Goal: Check status

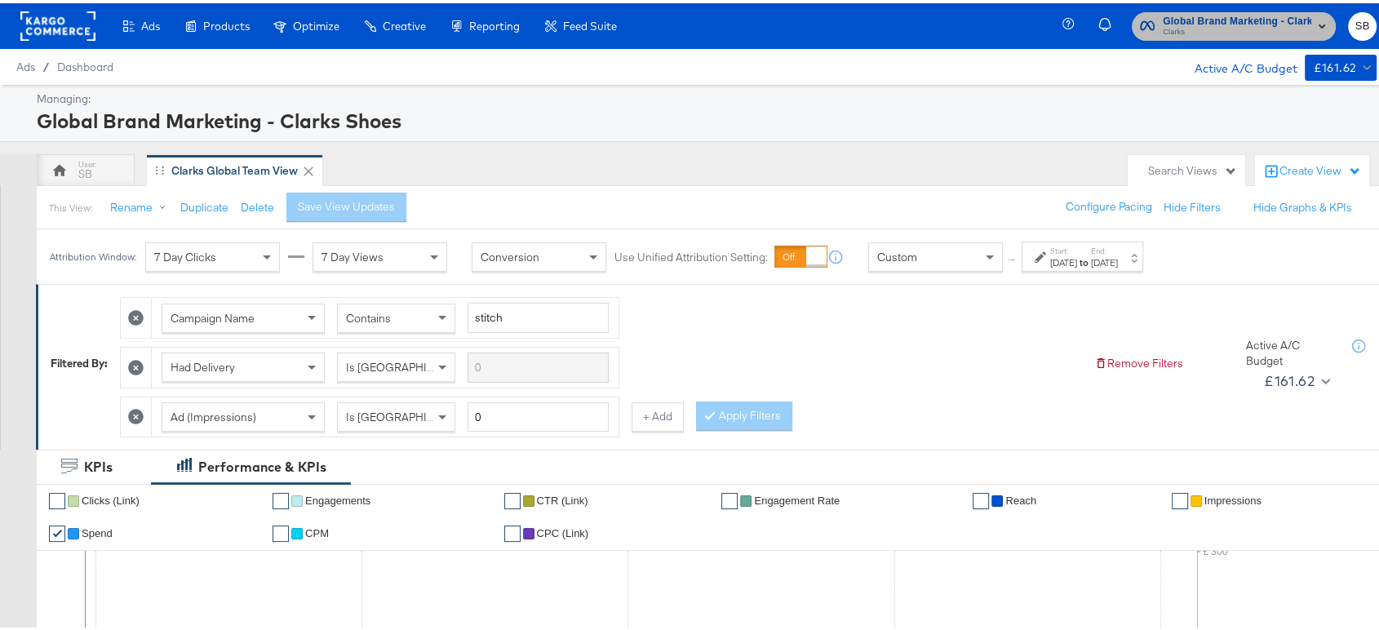
click at [1162, 23] on span "Clarks" at bounding box center [1236, 29] width 148 height 13
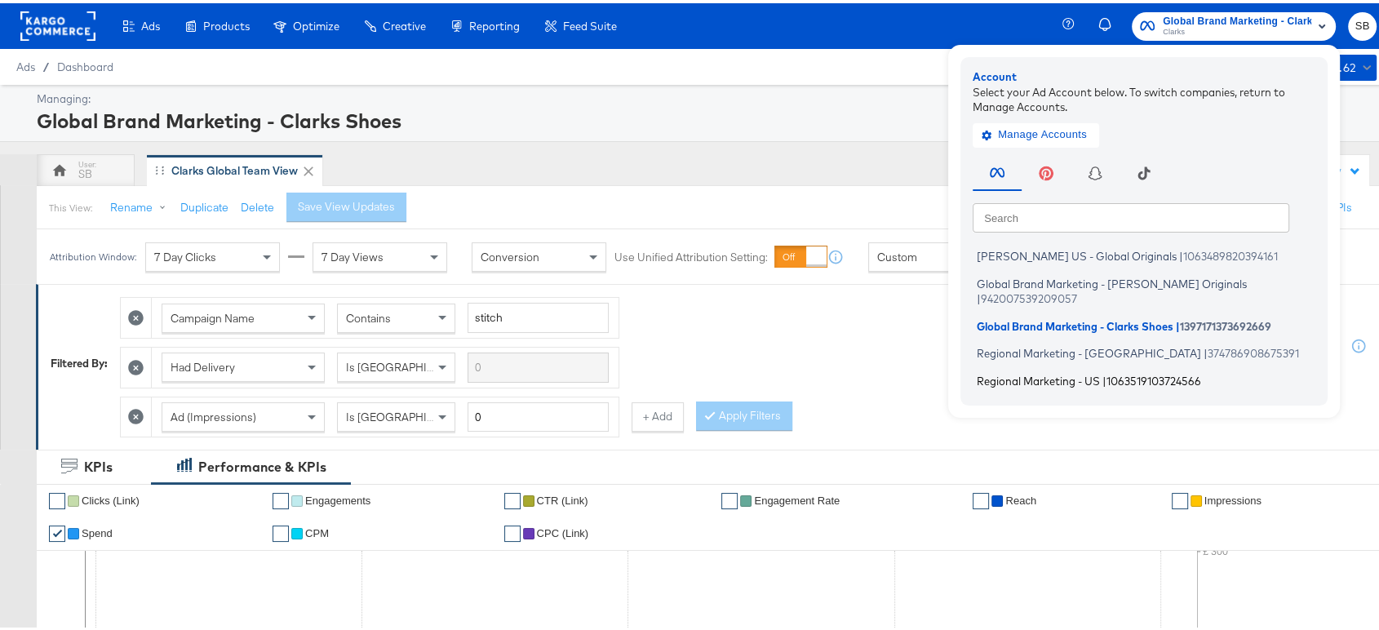
click at [1009, 370] on span "Regional Marketing - US" at bounding box center [1037, 376] width 123 height 13
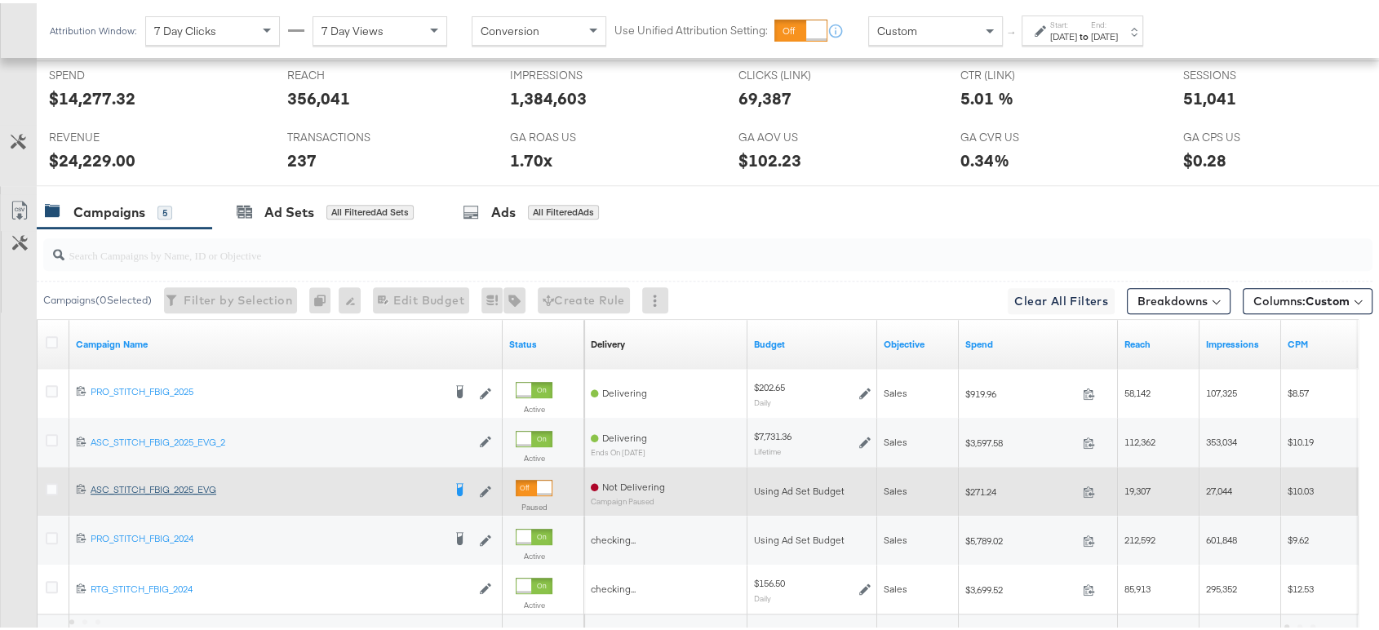
scroll to position [922, 0]
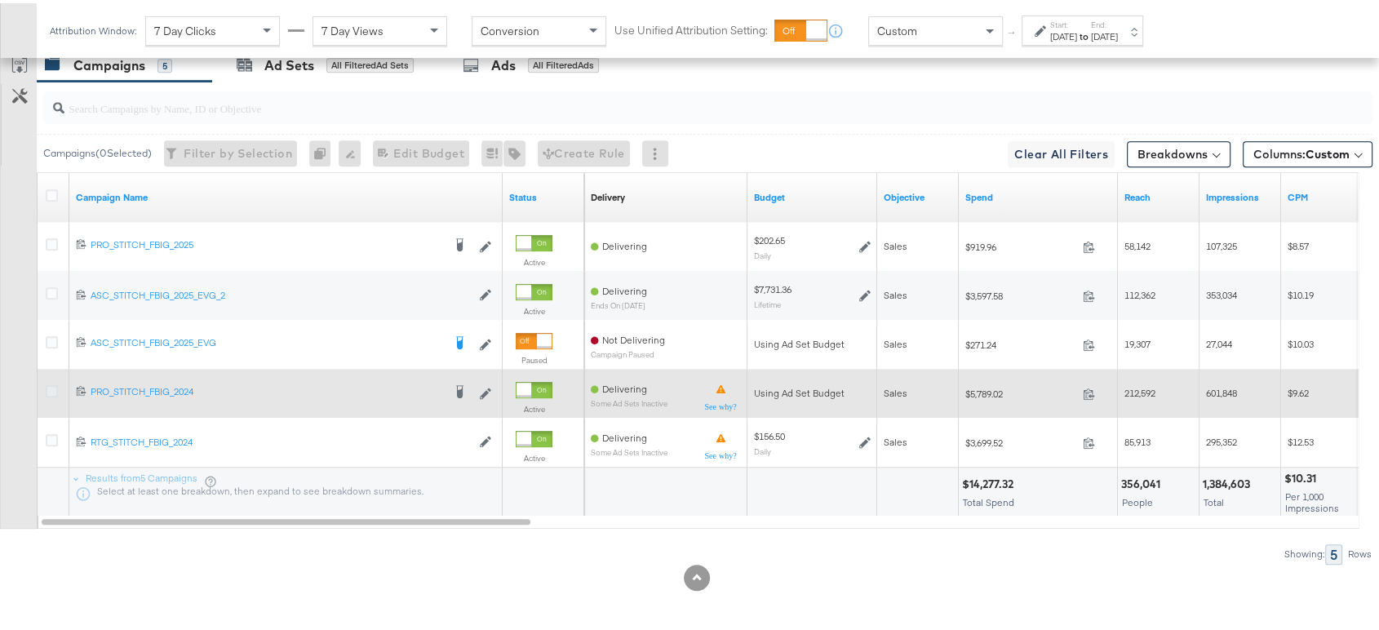
click at [52, 383] on icon at bounding box center [52, 388] width 12 height 12
click at [0, 0] on input "checkbox" at bounding box center [0, 0] width 0 height 0
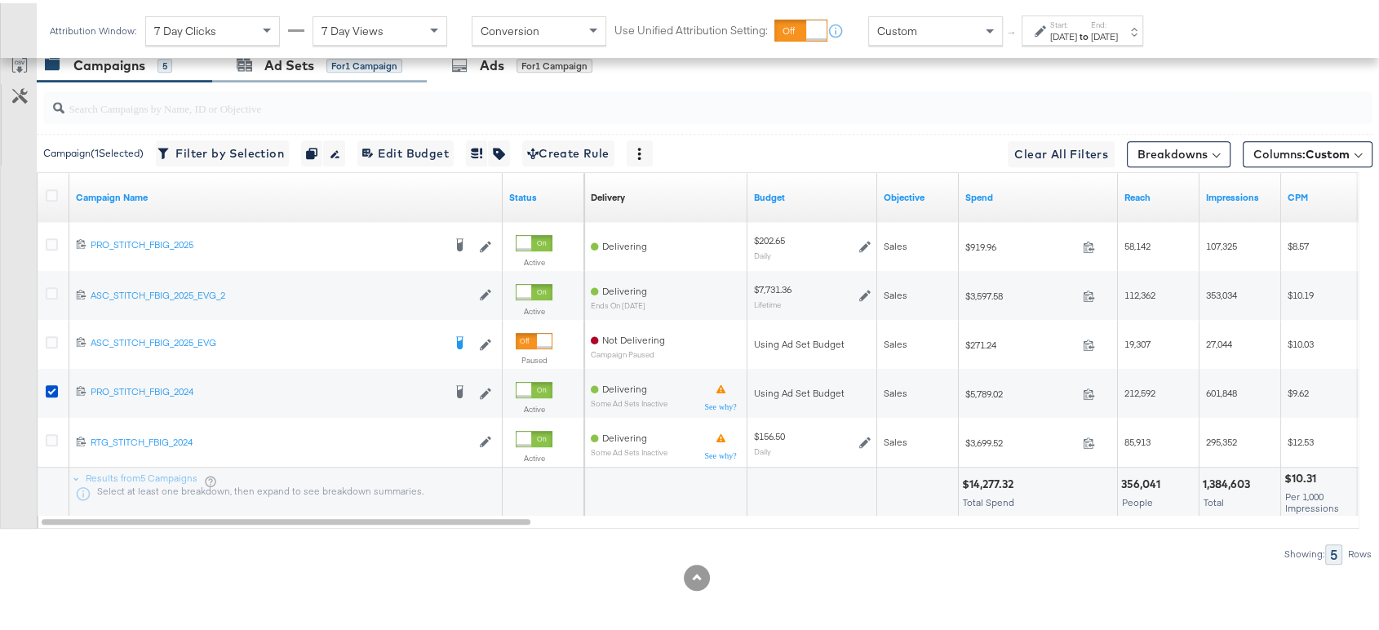
click at [287, 70] on div "Ad Sets for 1 Campaign" at bounding box center [319, 62] width 215 height 35
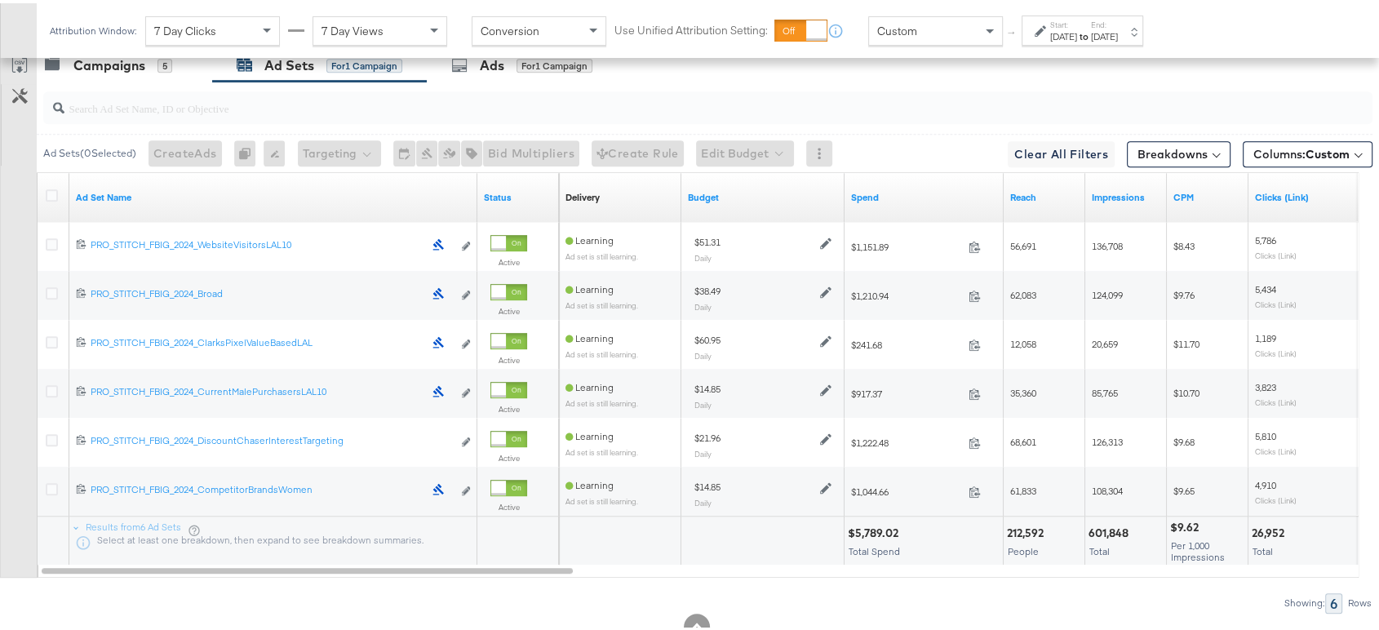
click at [1077, 38] on div "[DATE]" at bounding box center [1063, 33] width 27 height 13
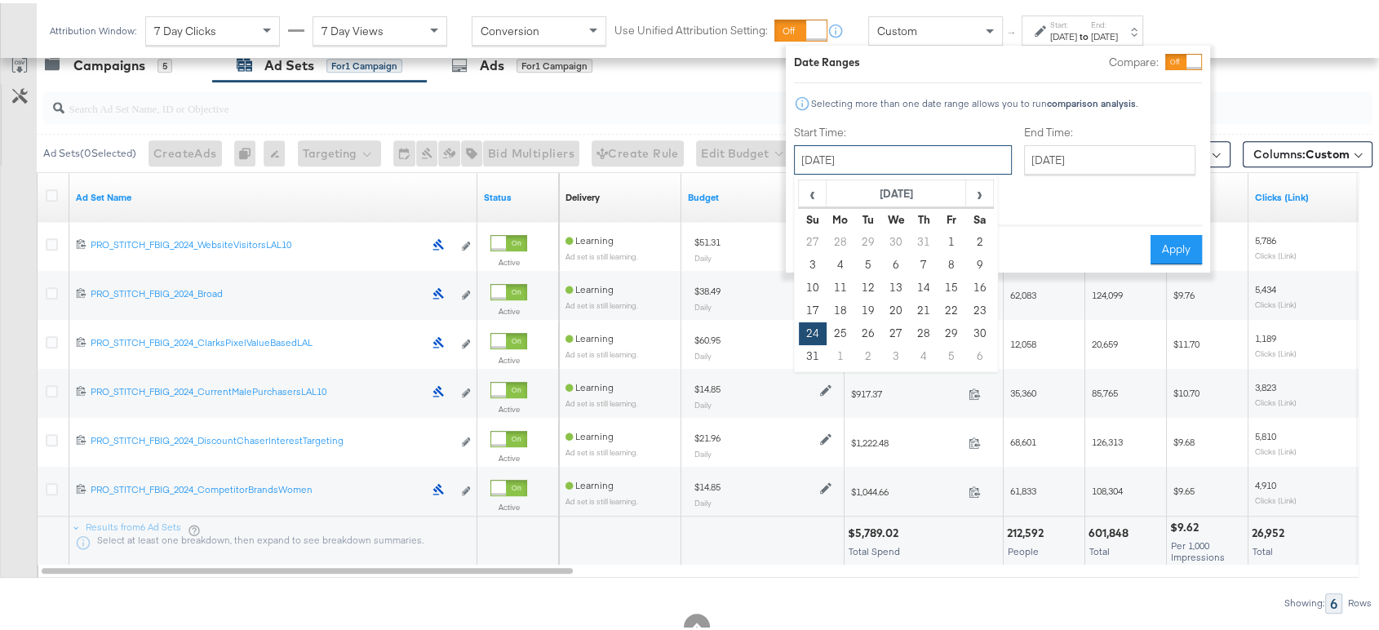
click at [937, 156] on input "[DATE]" at bounding box center [903, 156] width 218 height 29
click at [972, 189] on span "›" at bounding box center [979, 190] width 25 height 24
click at [859, 264] on td "9" at bounding box center [868, 261] width 28 height 23
type input "[DATE]"
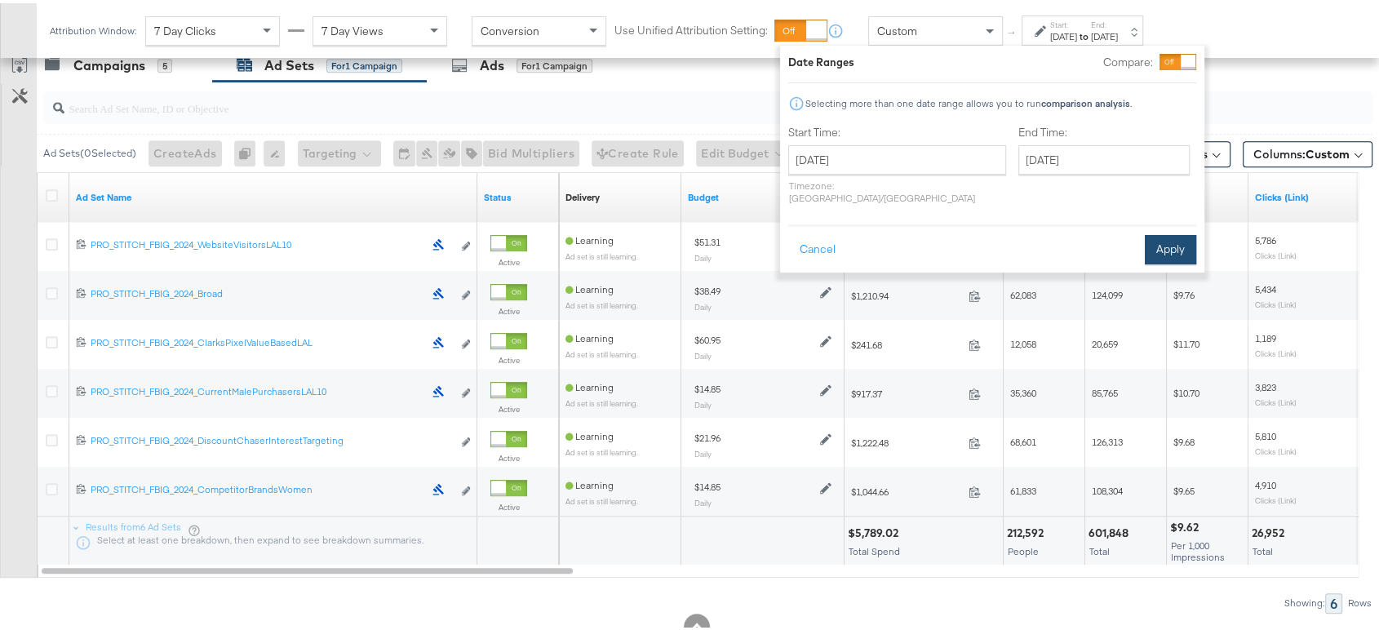
click at [1185, 232] on button "Apply" at bounding box center [1170, 246] width 51 height 29
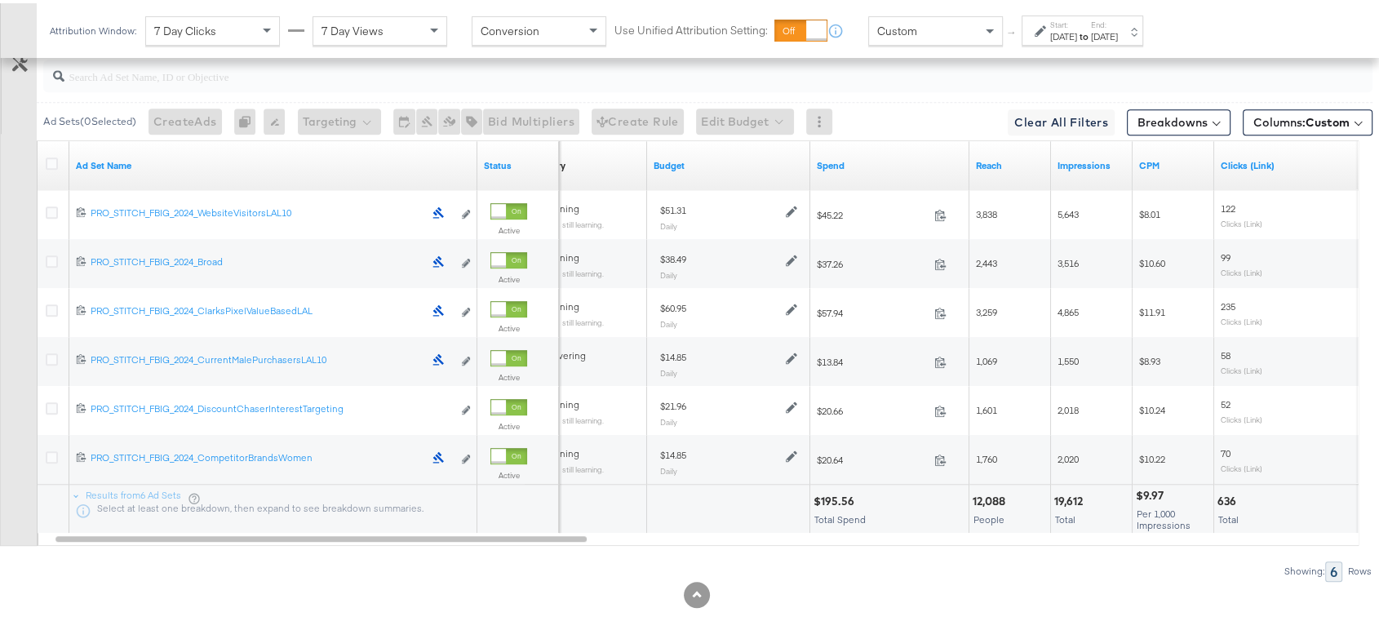
scroll to position [959, 0]
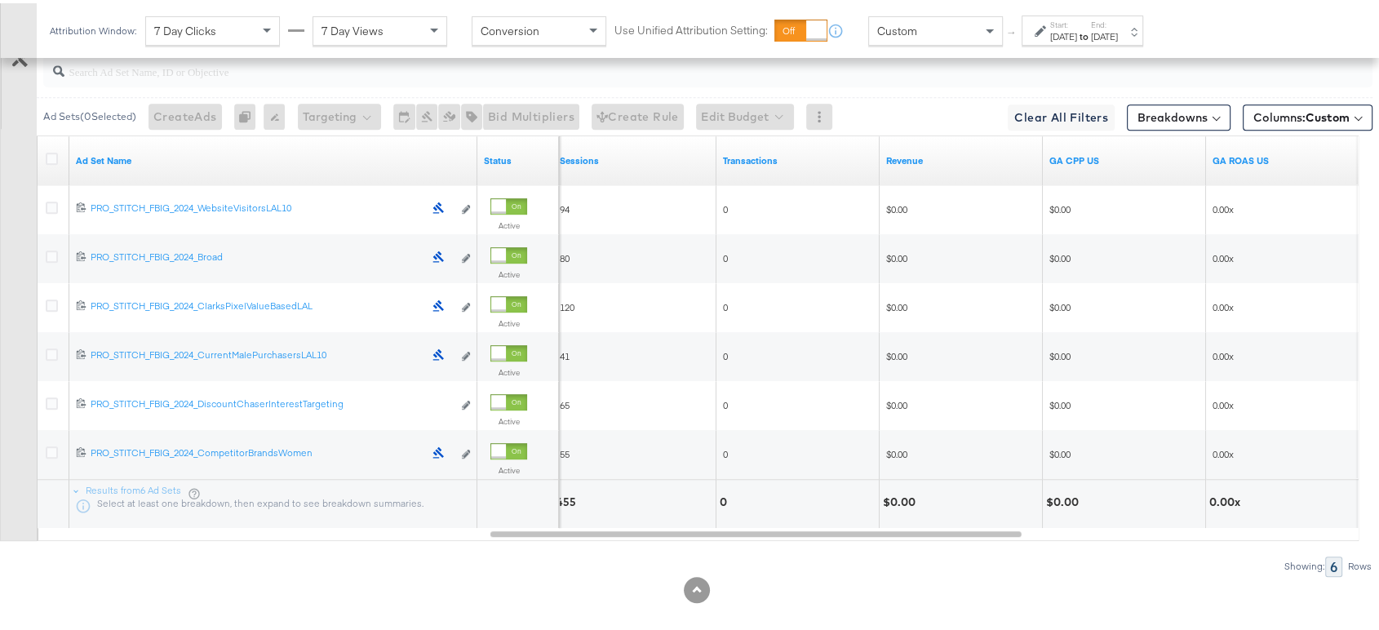
click at [1091, 34] on strong "to" at bounding box center [1084, 33] width 14 height 12
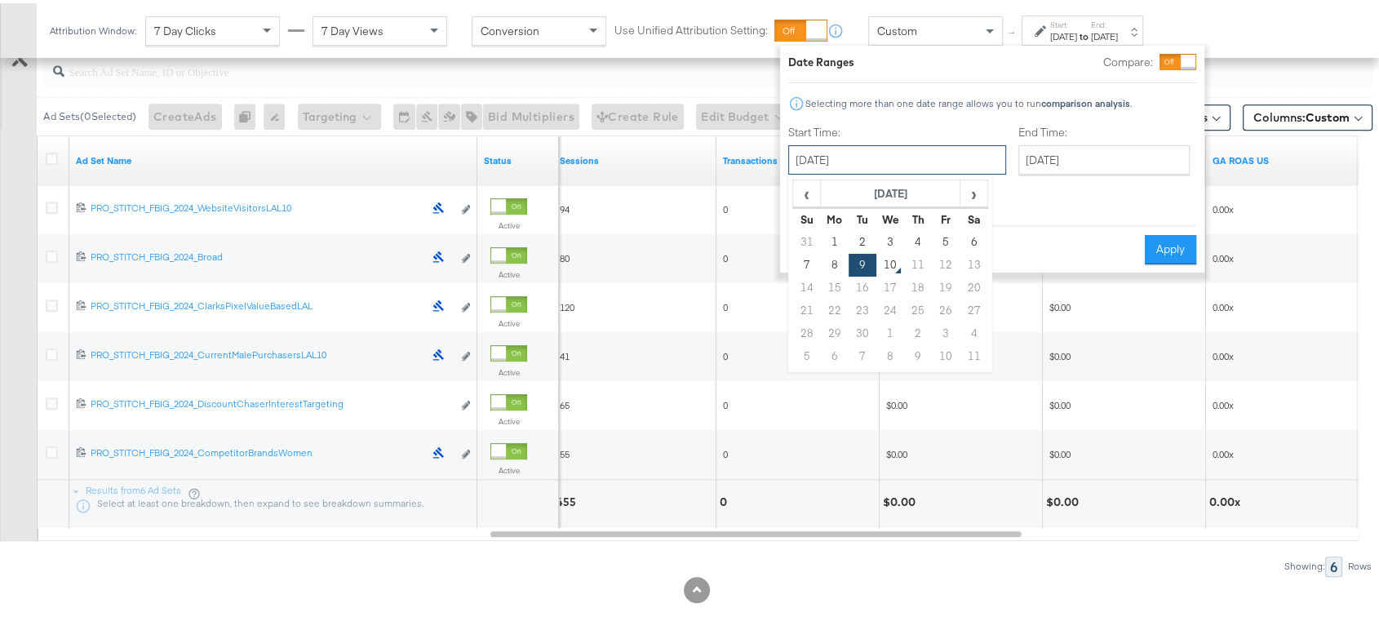
click at [902, 162] on input "[DATE]" at bounding box center [897, 156] width 218 height 29
click at [946, 240] on td "5" at bounding box center [946, 239] width 28 height 23
type input "[DATE]"
click at [1151, 234] on button "Apply" at bounding box center [1170, 246] width 51 height 29
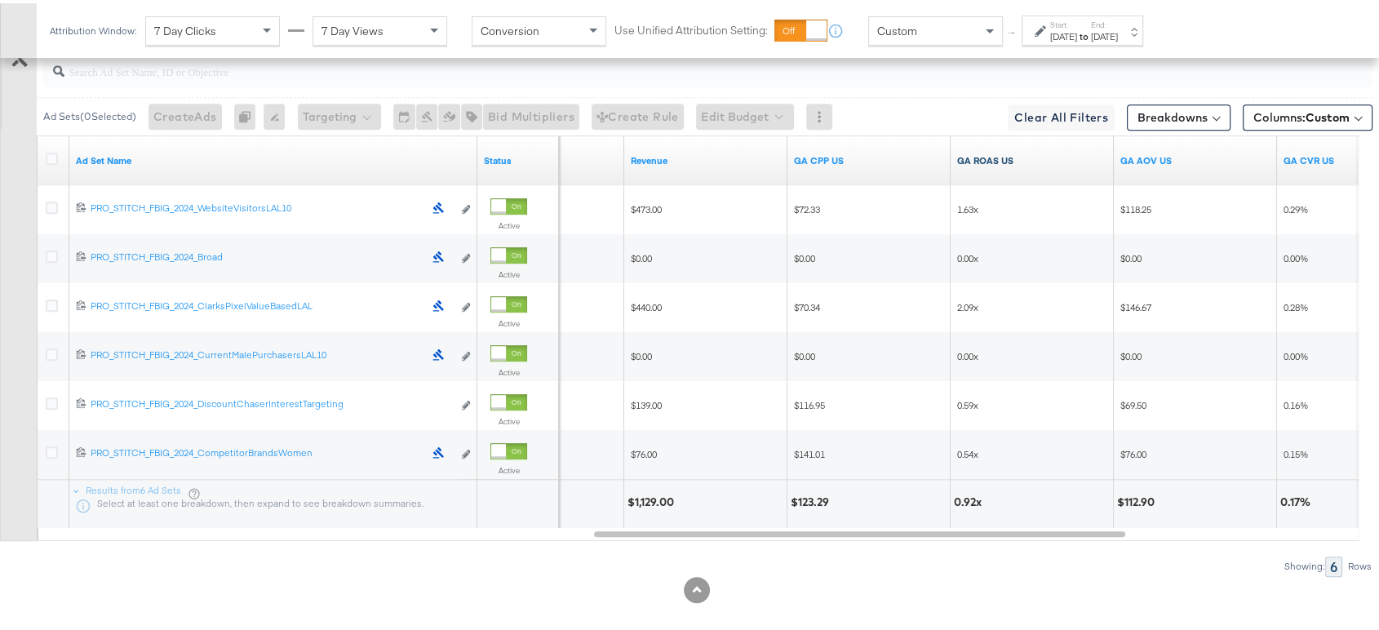
click at [999, 152] on link "GA ROAS US" at bounding box center [1032, 157] width 150 height 13
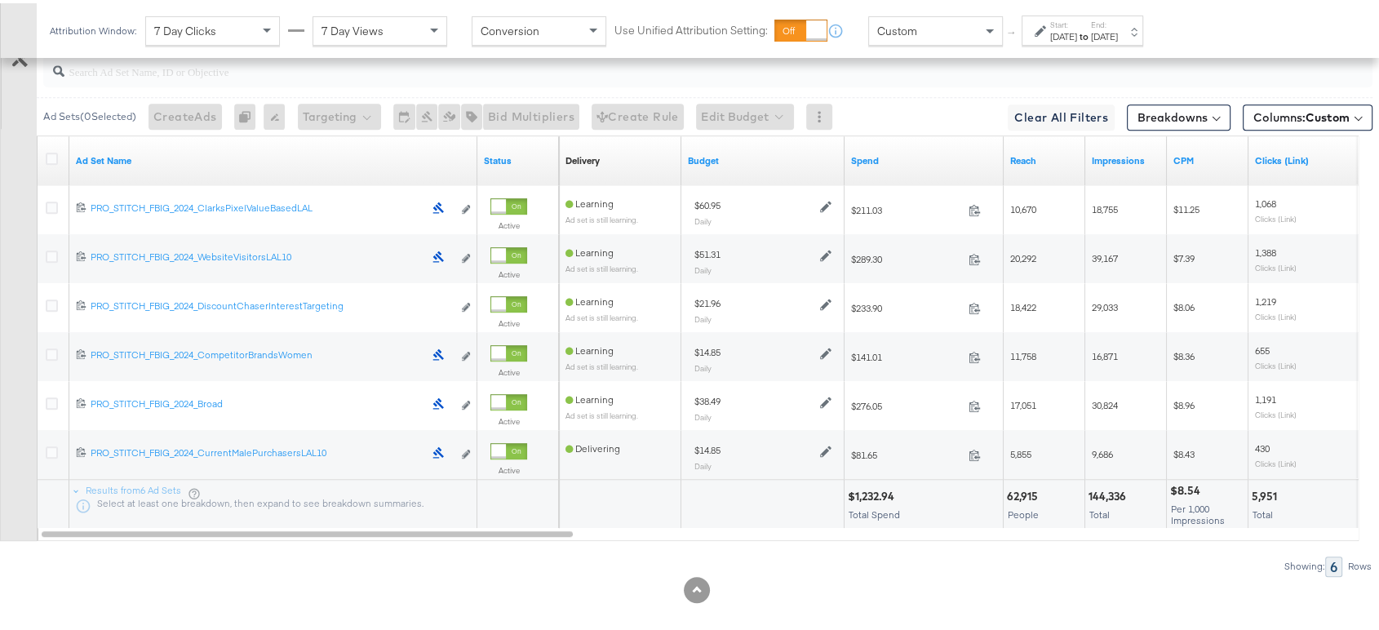
click at [1077, 35] on div "[DATE]" at bounding box center [1063, 33] width 27 height 13
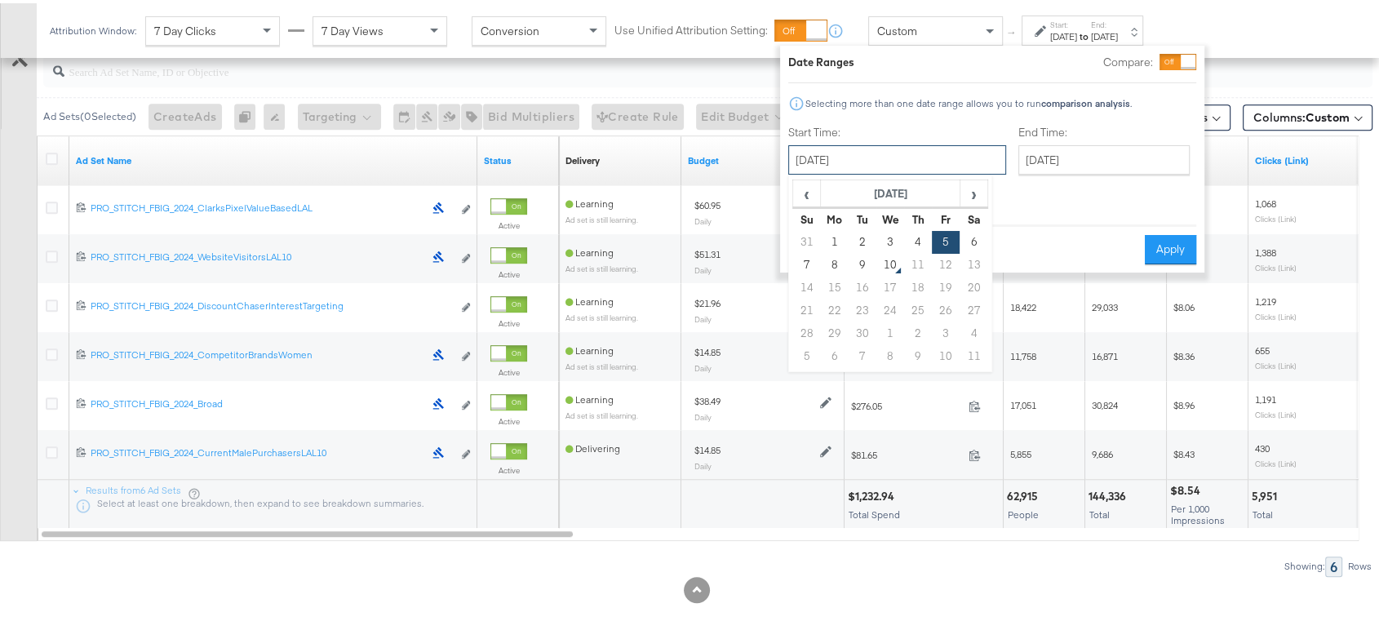
click at [920, 160] on input "[DATE]" at bounding box center [897, 156] width 218 height 29
click at [857, 259] on td "9" at bounding box center [862, 261] width 28 height 23
type input "[DATE]"
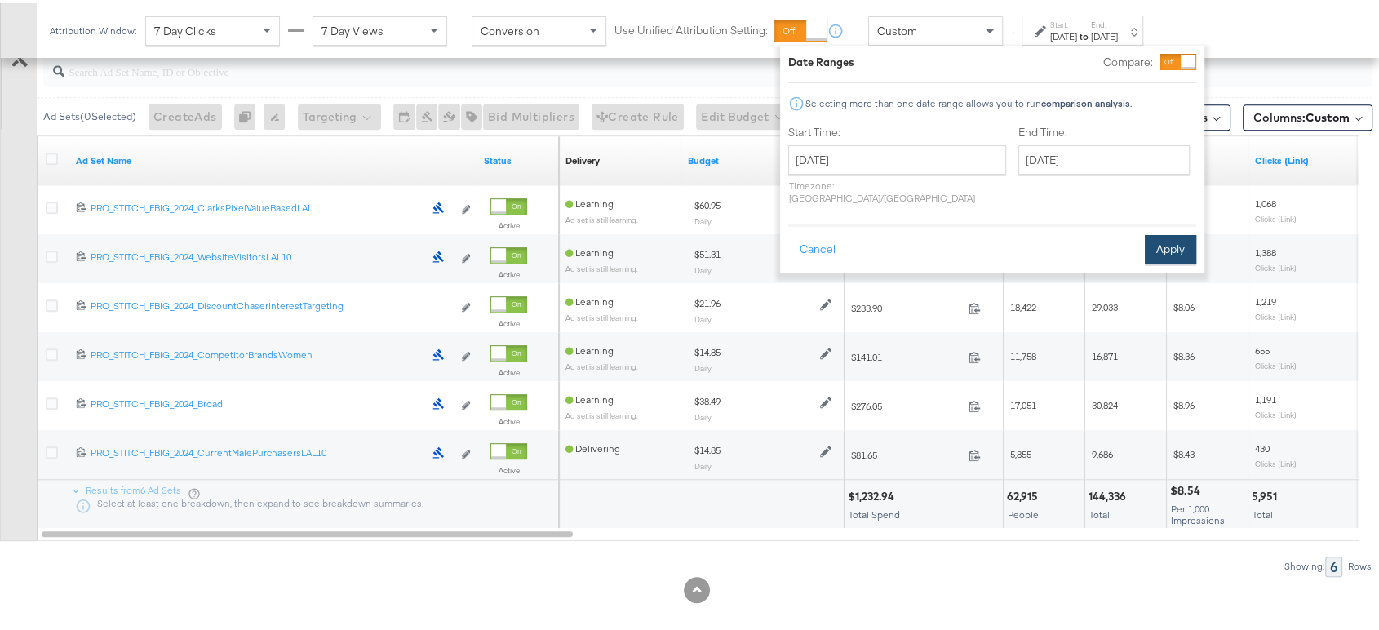
click at [1172, 232] on button "Apply" at bounding box center [1170, 246] width 51 height 29
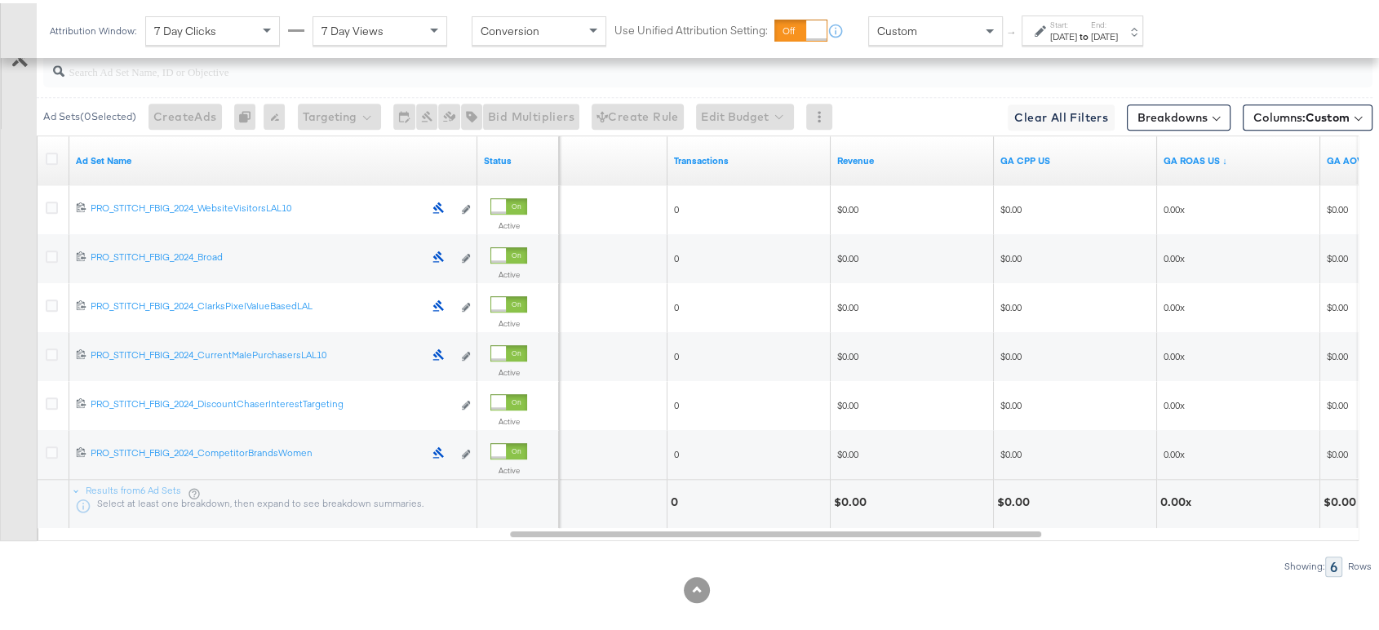
click at [1118, 32] on div "[DATE]" at bounding box center [1104, 33] width 27 height 13
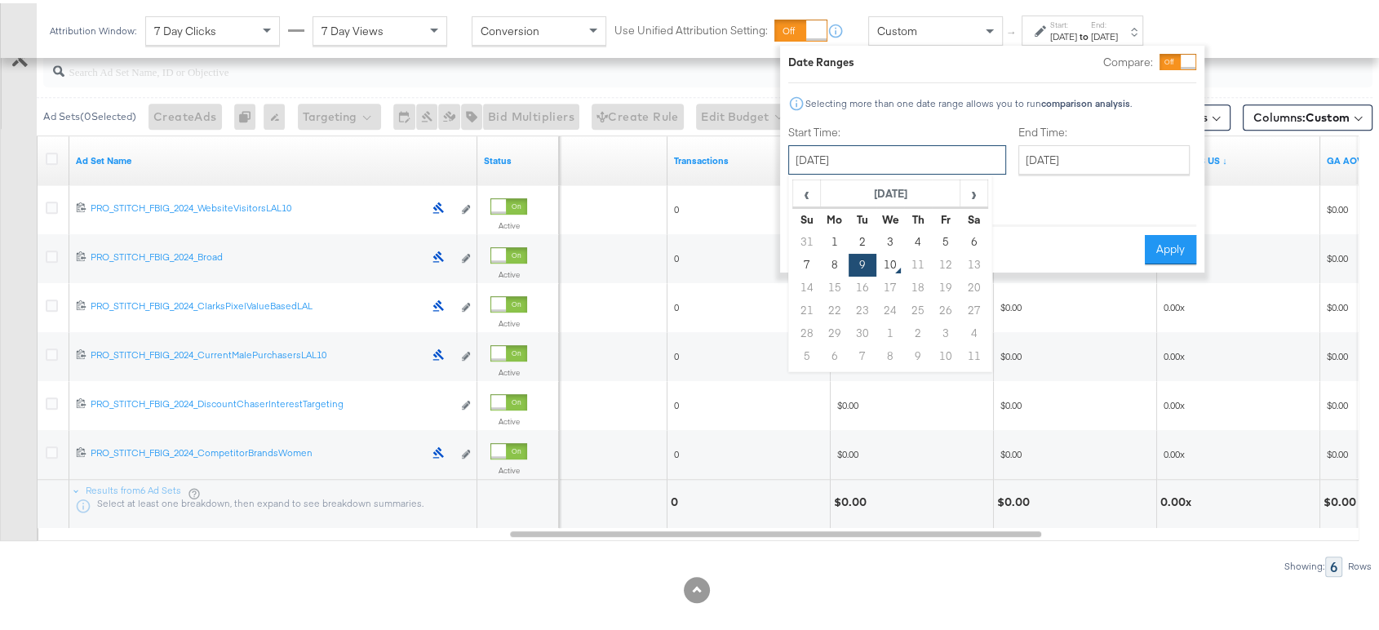
click at [911, 154] on input "[DATE]" at bounding box center [897, 156] width 218 height 29
click at [828, 257] on td "8" at bounding box center [835, 261] width 28 height 23
type input "[DATE]"
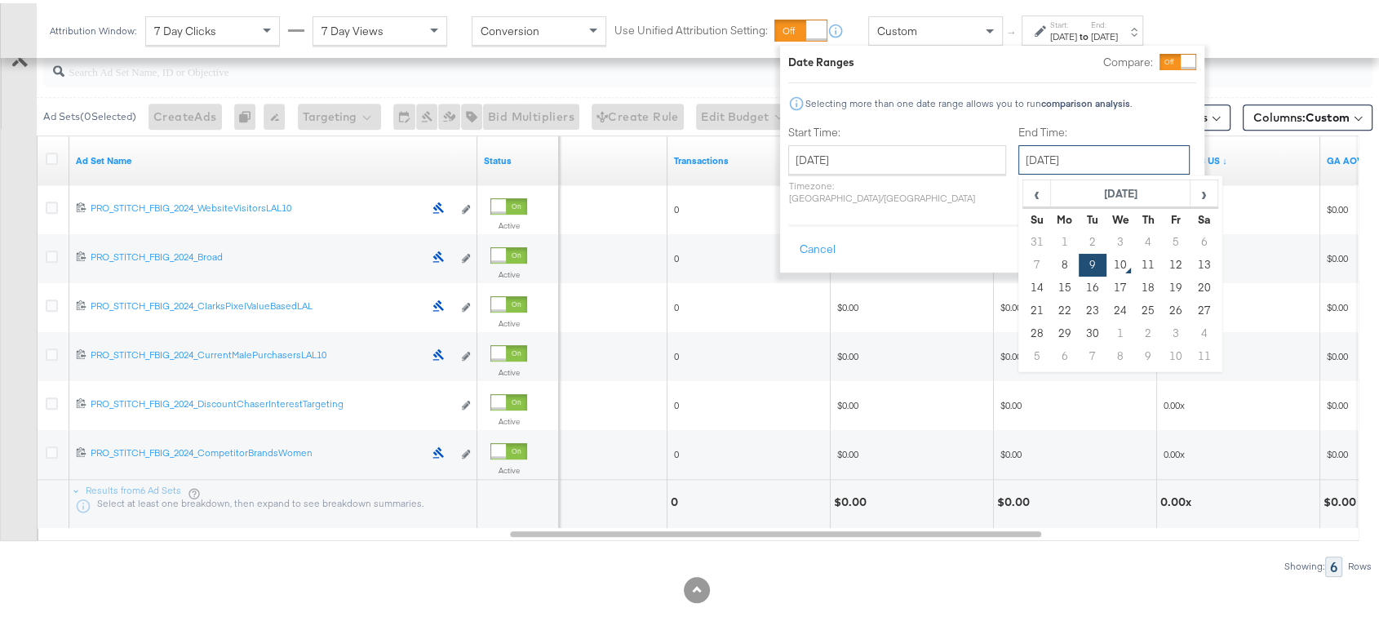
click at [1018, 151] on input "[DATE]" at bounding box center [1103, 156] width 171 height 29
click at [1051, 268] on td "8" at bounding box center [1065, 261] width 28 height 23
type input "[DATE]"
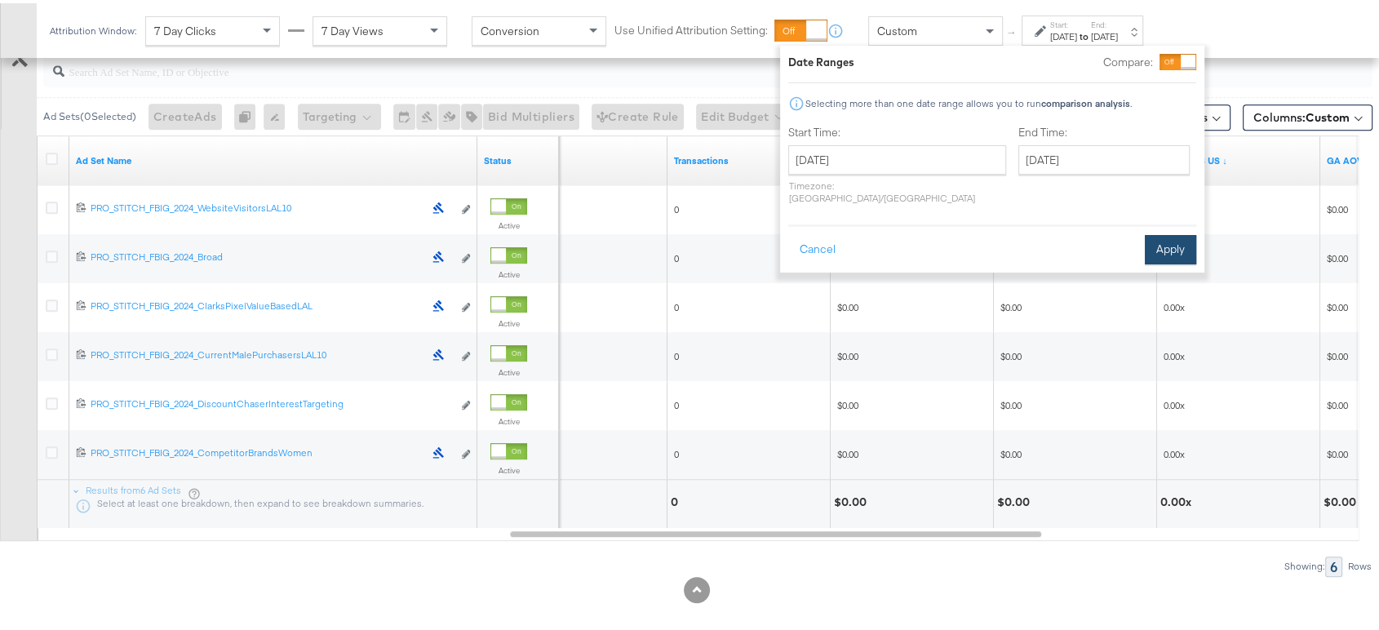
click at [1173, 232] on button "Apply" at bounding box center [1170, 246] width 51 height 29
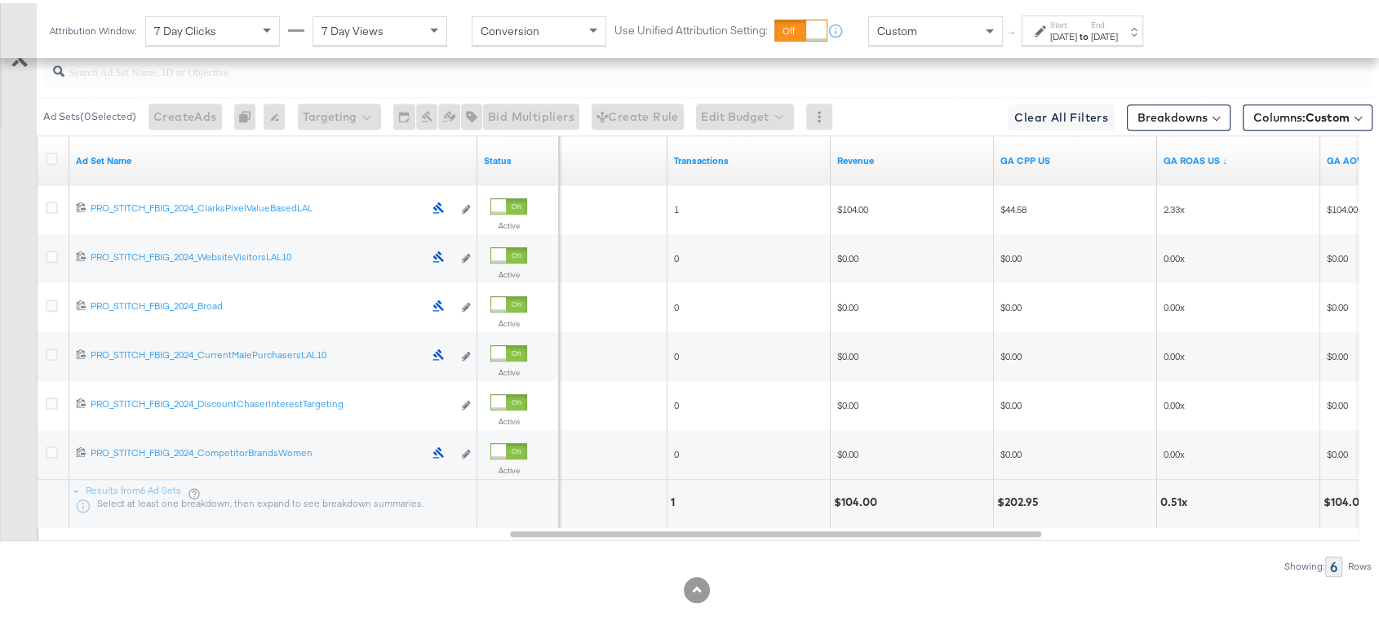
click at [1118, 30] on div "[DATE]" at bounding box center [1104, 33] width 27 height 13
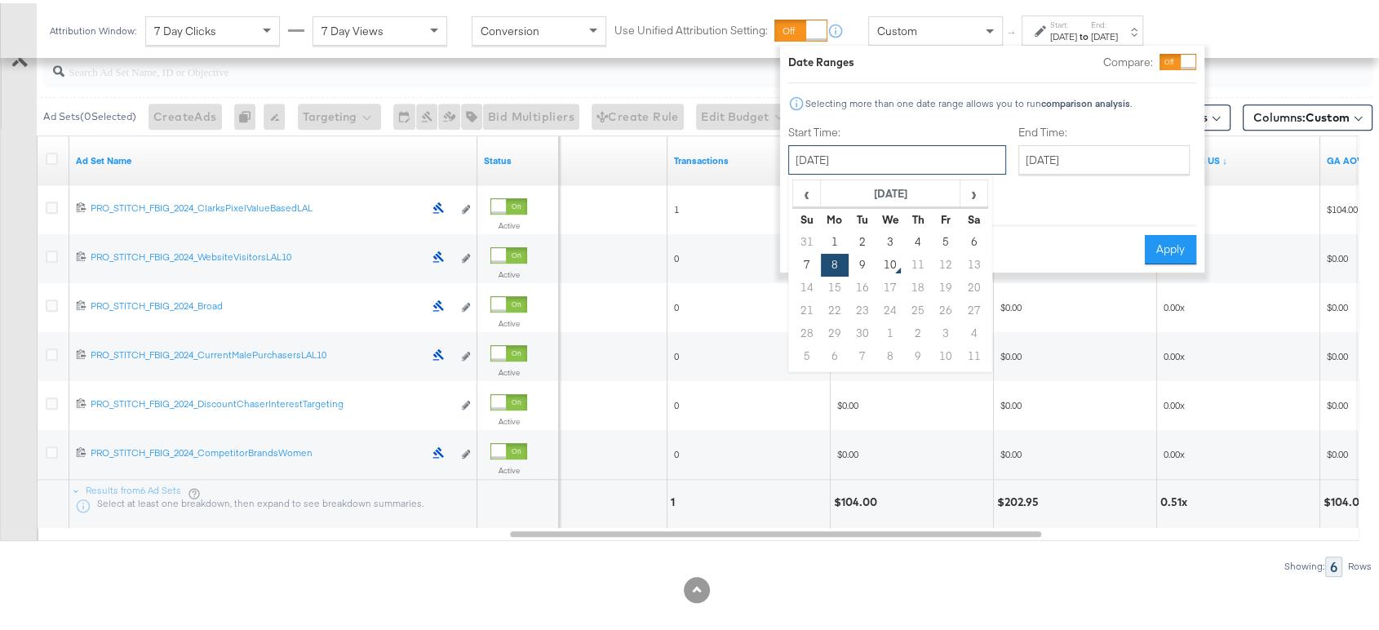
click at [924, 158] on input "[DATE]" at bounding box center [897, 156] width 218 height 29
click at [799, 261] on td "7" at bounding box center [807, 261] width 28 height 23
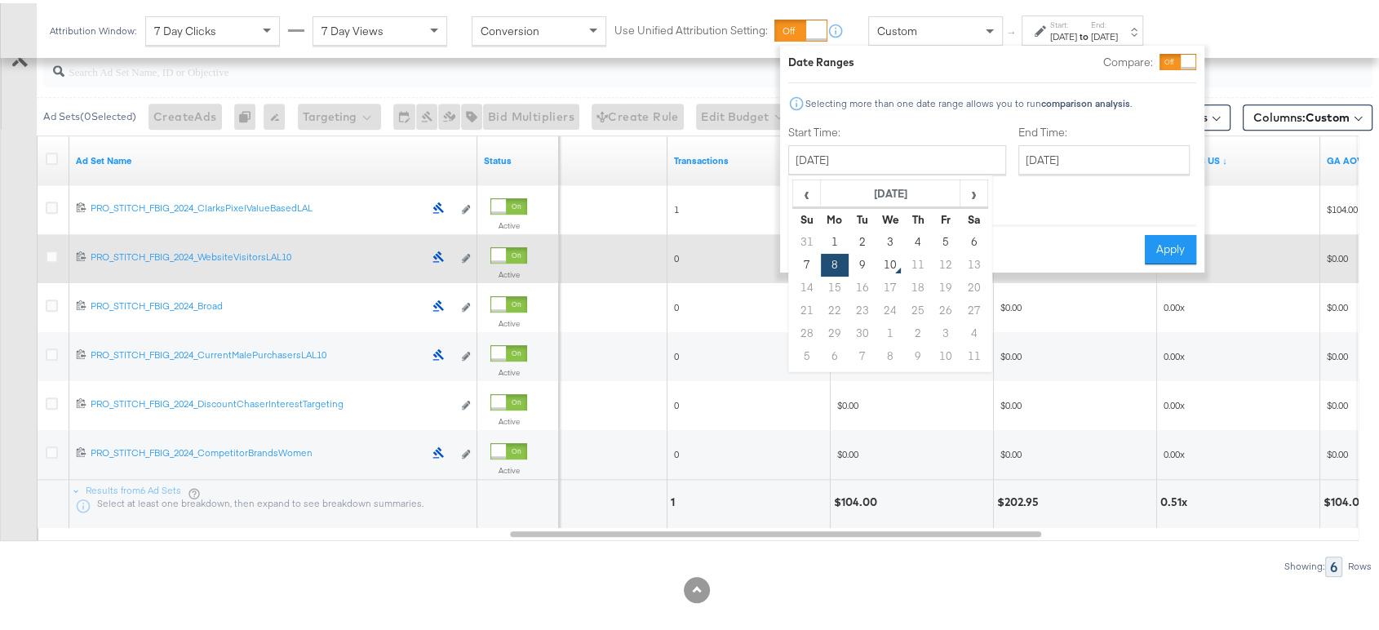
type input "[DATE]"
click at [799, 261] on div "0" at bounding box center [748, 255] width 163 height 26
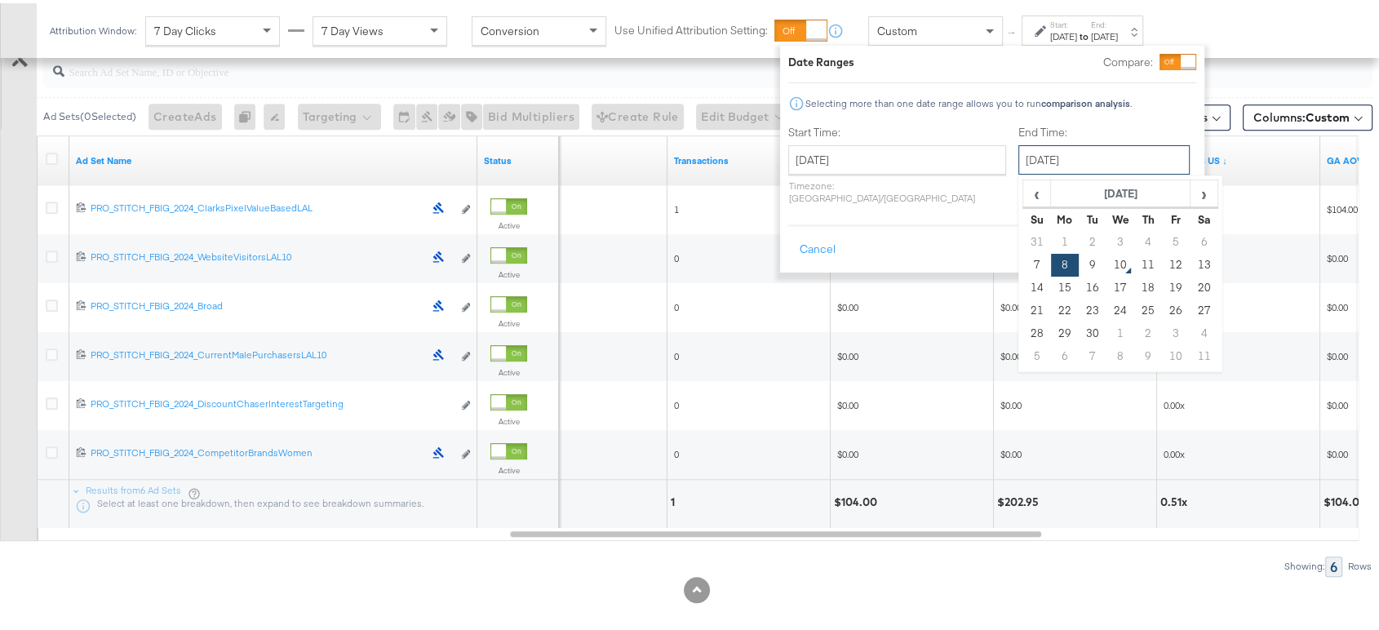
click at [1018, 163] on input "[DATE]" at bounding box center [1103, 156] width 171 height 29
click at [1023, 259] on td "7" at bounding box center [1037, 261] width 28 height 23
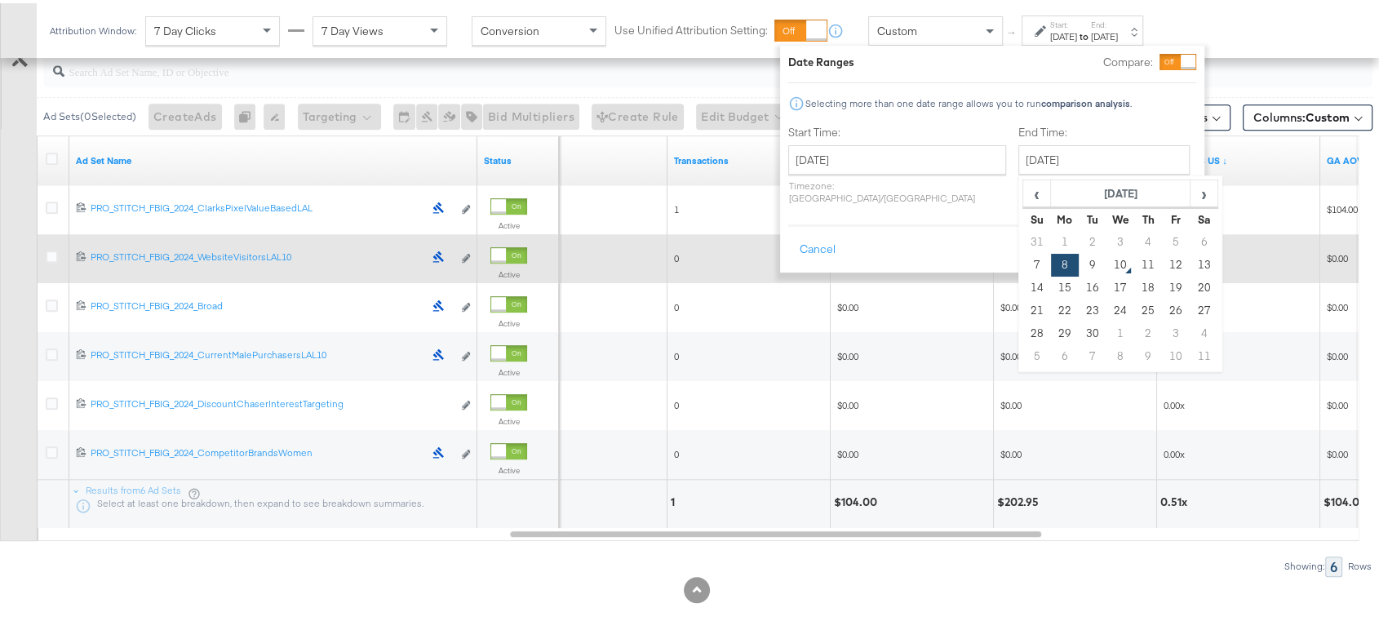
type input "[DATE]"
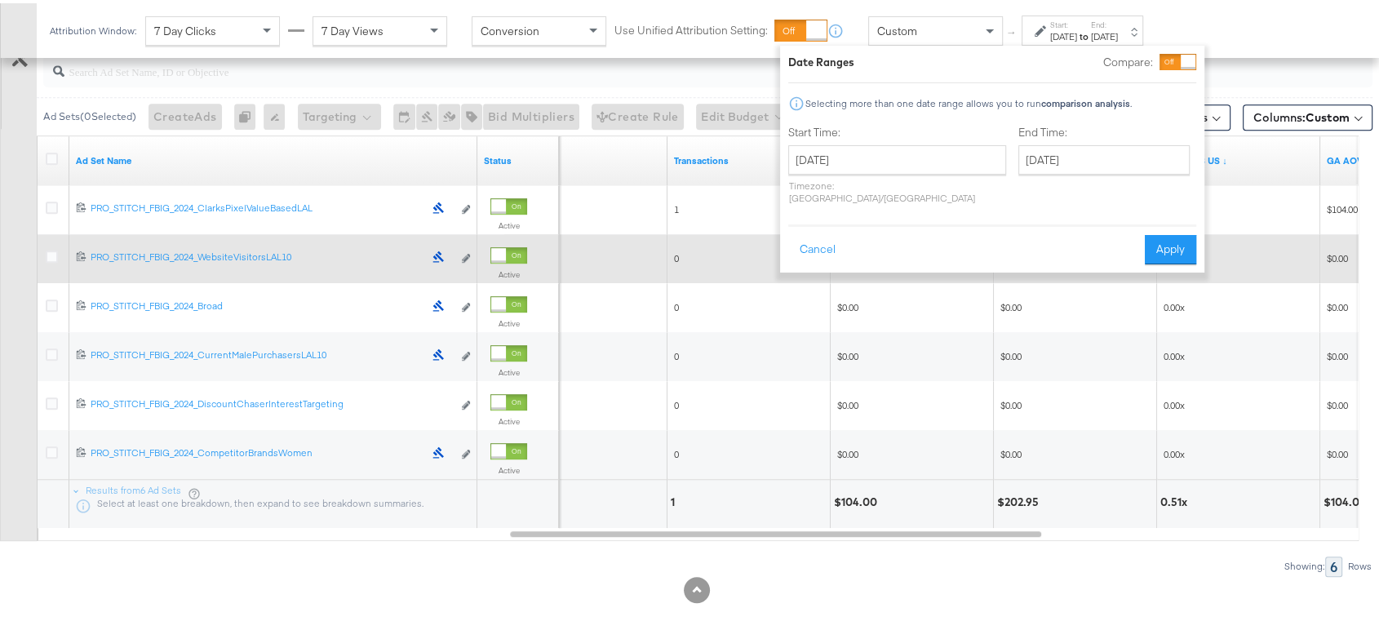
click at [990, 259] on div "$0.00" at bounding box center [911, 255] width 163 height 26
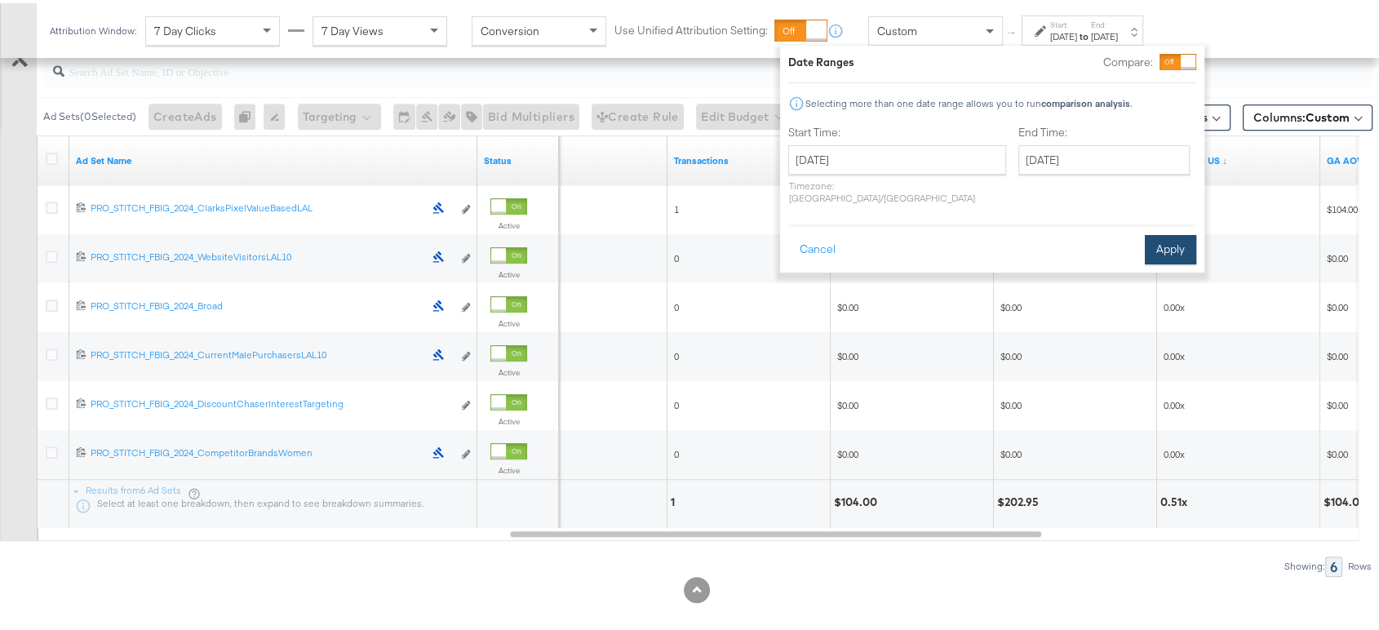
click at [1172, 238] on button "Apply" at bounding box center [1170, 246] width 51 height 29
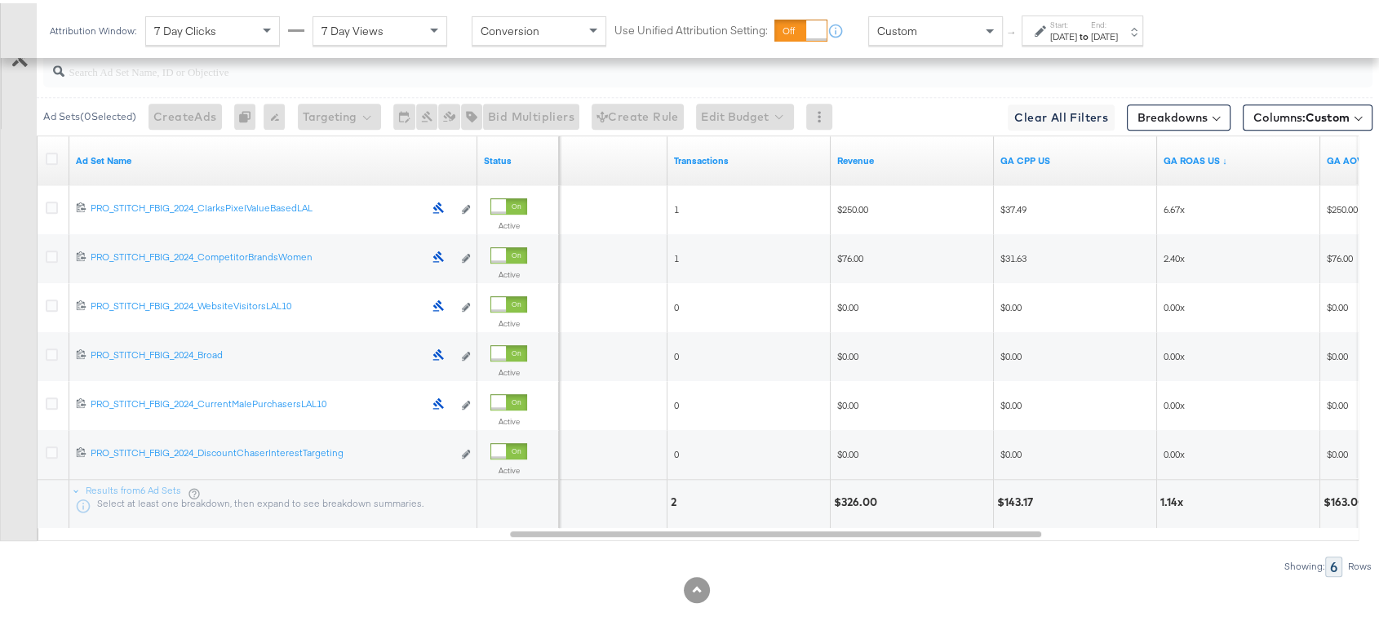
click at [1118, 27] on div "[DATE]" at bounding box center [1104, 33] width 27 height 13
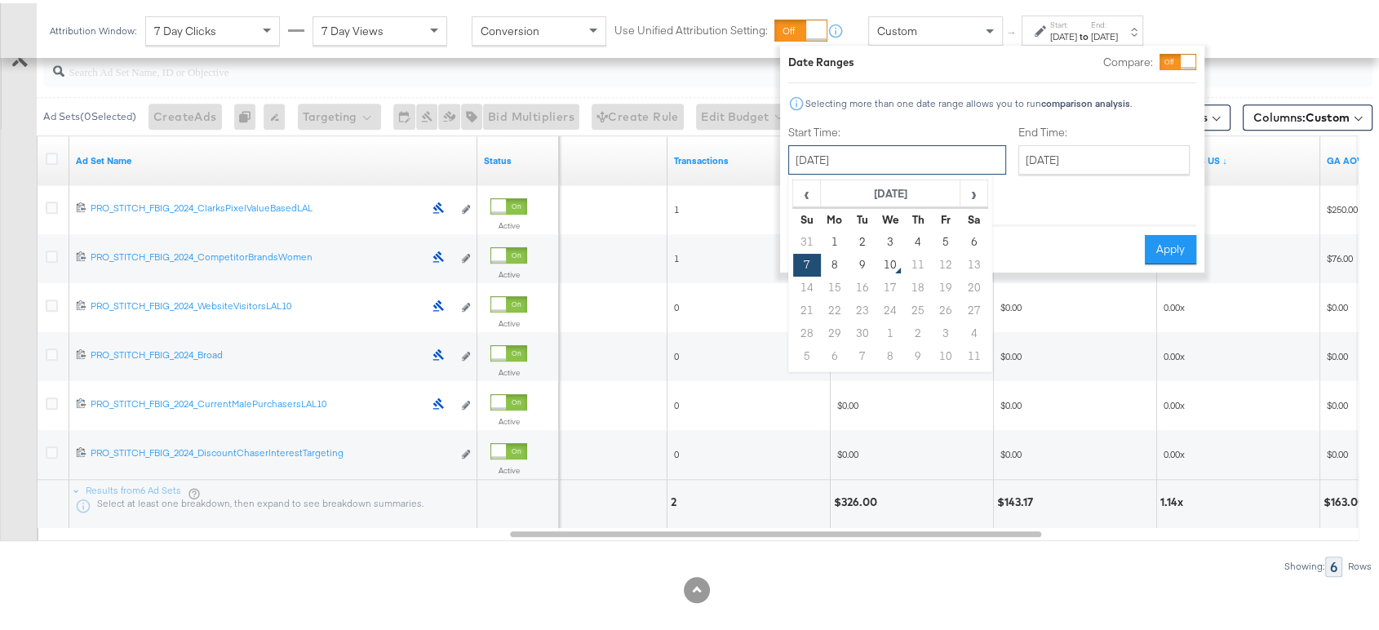
click at [932, 153] on input "[DATE]" at bounding box center [897, 156] width 218 height 29
click at [972, 245] on td "6" at bounding box center [973, 239] width 28 height 23
type input "[DATE]"
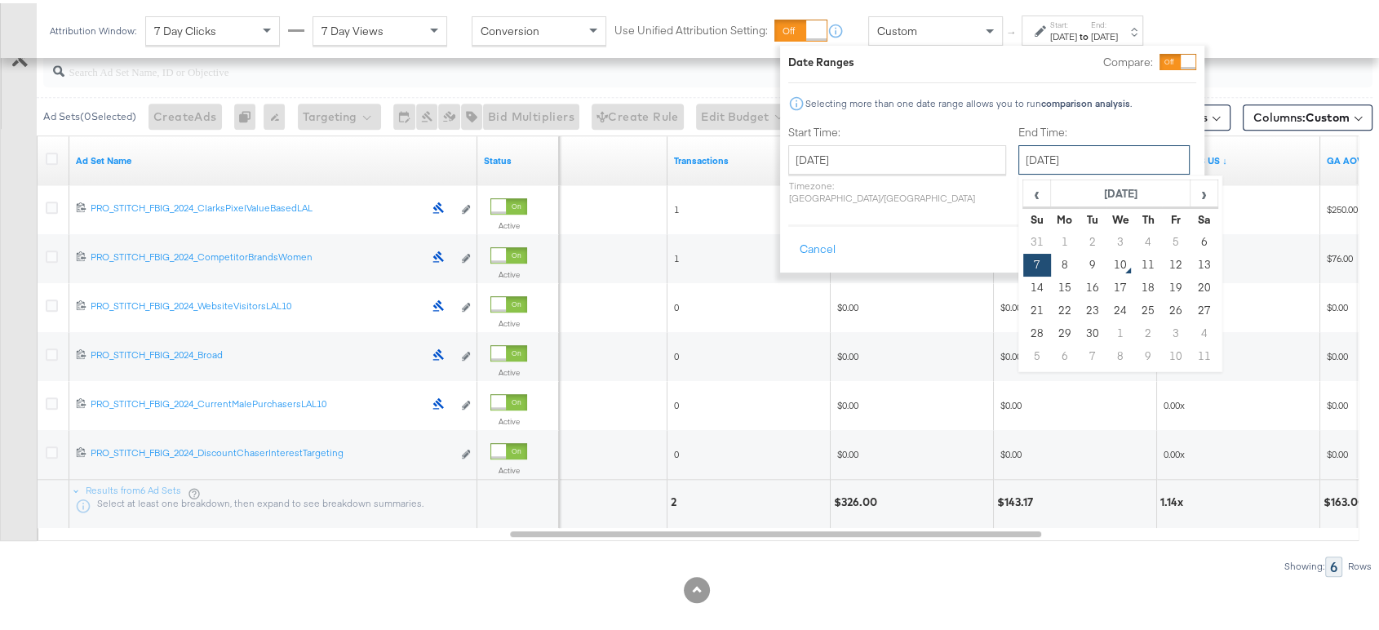
click at [1043, 166] on input "[DATE]" at bounding box center [1103, 156] width 171 height 29
click at [1189, 234] on td "6" at bounding box center [1203, 239] width 28 height 23
type input "[DATE]"
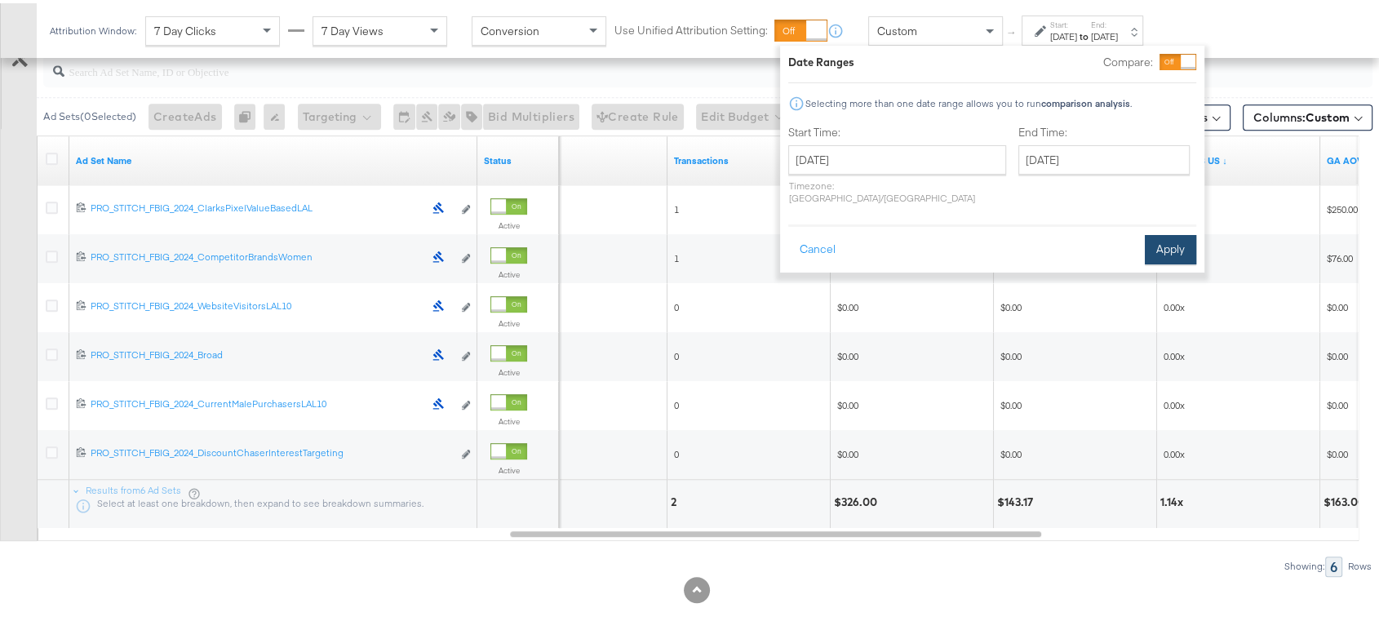
click at [1166, 221] on div "Cancel Apply" at bounding box center [992, 241] width 408 height 40
click at [1166, 232] on button "Apply" at bounding box center [1170, 246] width 51 height 29
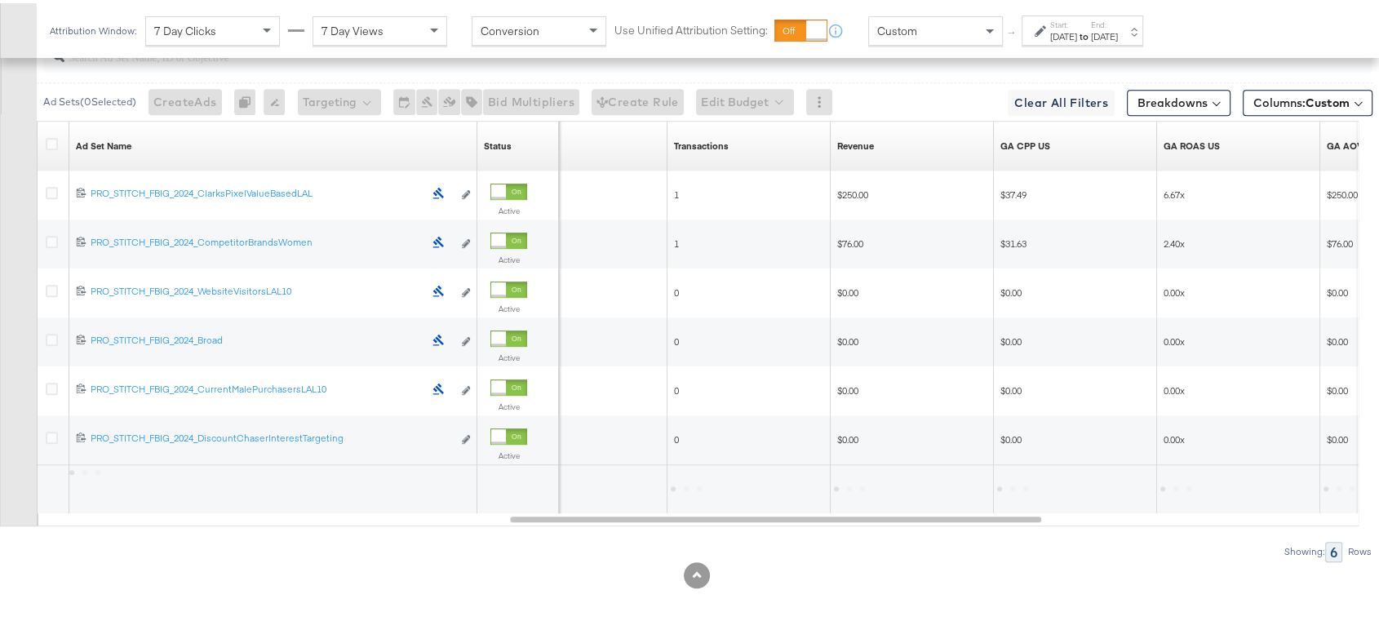
click at [1166, 216] on div "6.67x" at bounding box center [1238, 191] width 163 height 49
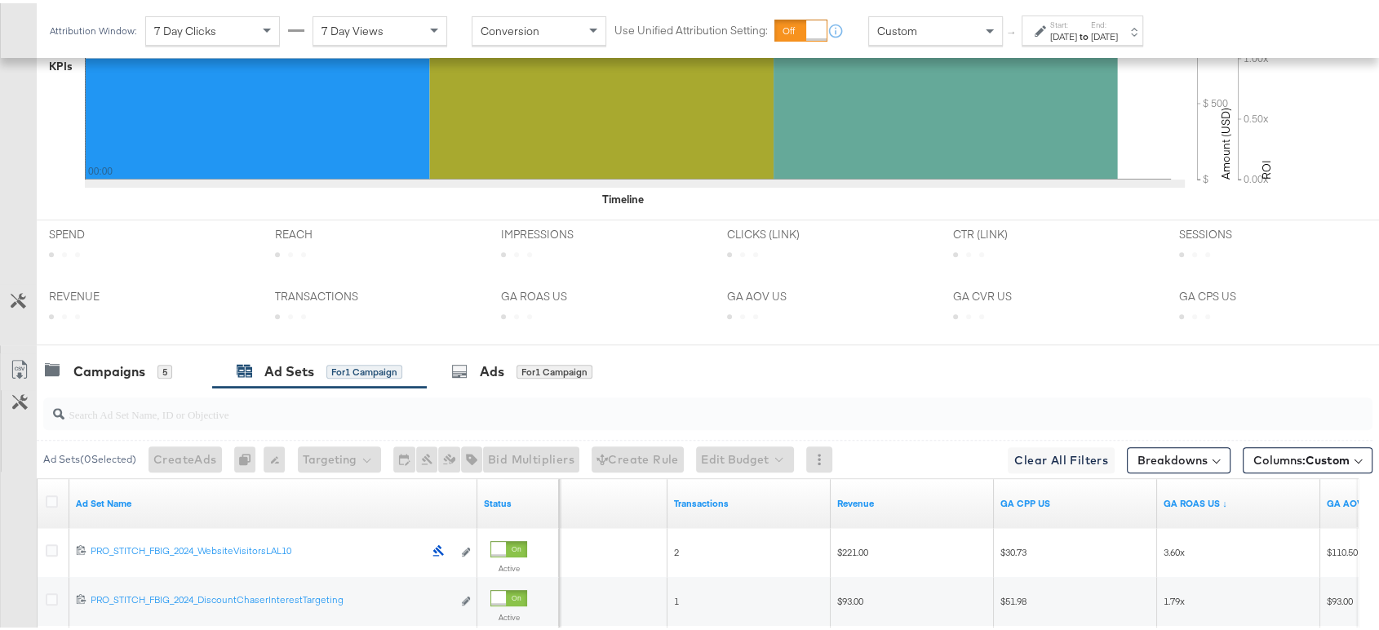
scroll to position [959, 0]
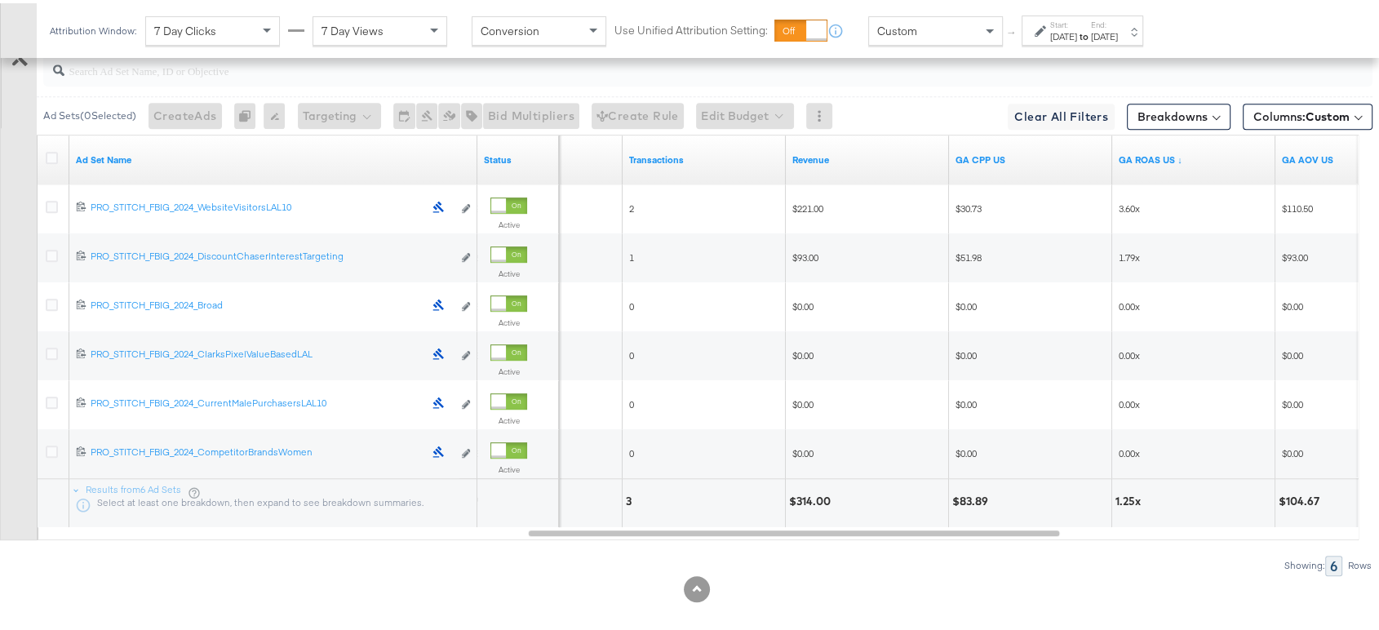
click at [1077, 36] on div "[DATE]" at bounding box center [1063, 33] width 27 height 13
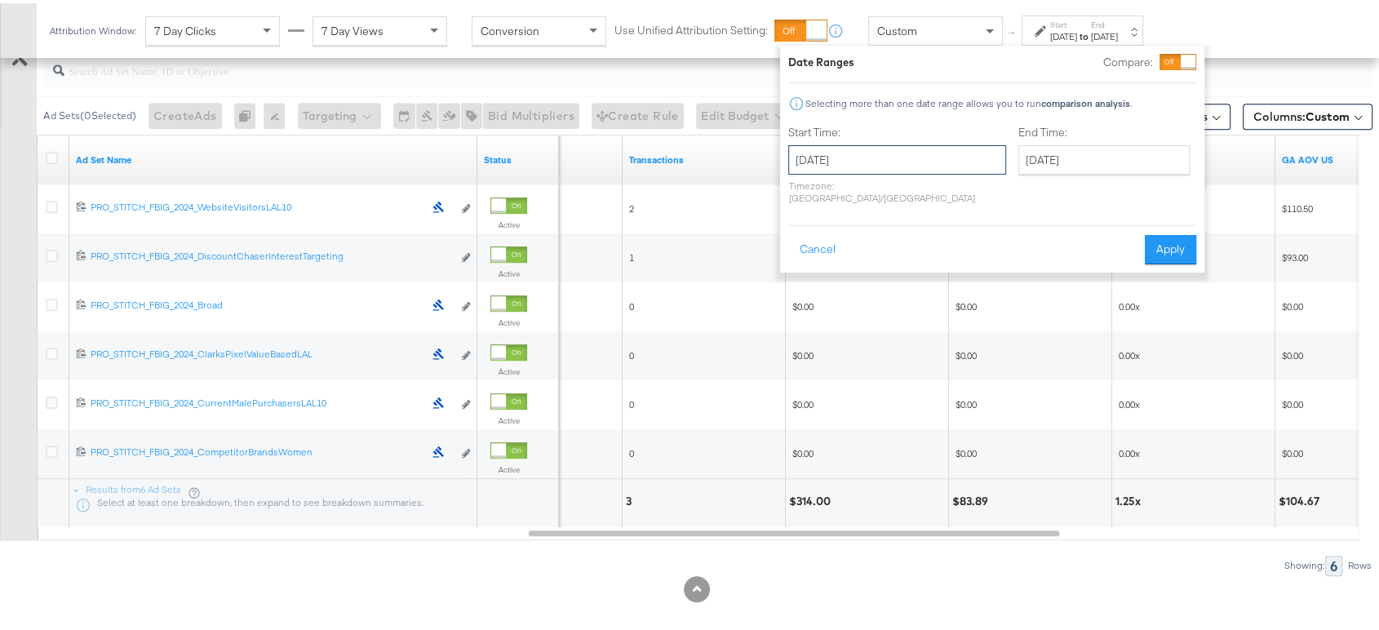
click at [904, 157] on input "[DATE]" at bounding box center [897, 156] width 218 height 29
click at [946, 234] on td "5" at bounding box center [946, 239] width 28 height 23
type input "[DATE]"
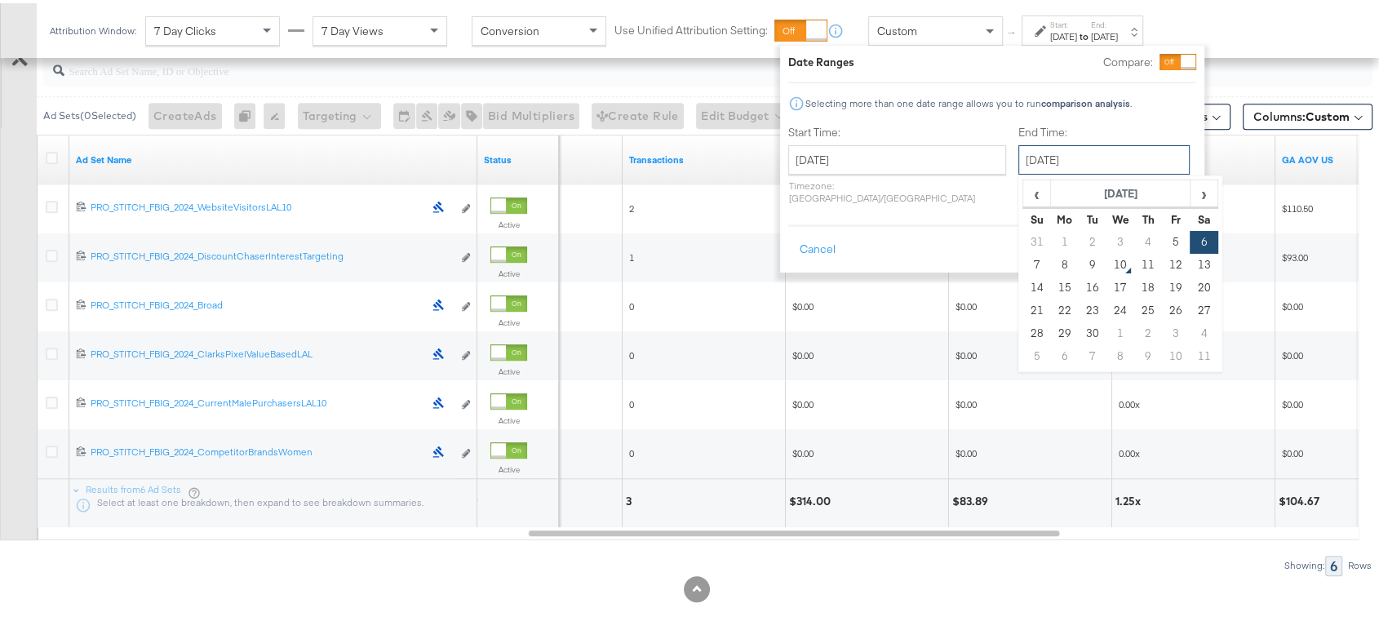
click at [1024, 149] on input "[DATE]" at bounding box center [1103, 156] width 171 height 29
click at [1162, 230] on td "5" at bounding box center [1176, 239] width 28 height 23
type input "[DATE]"
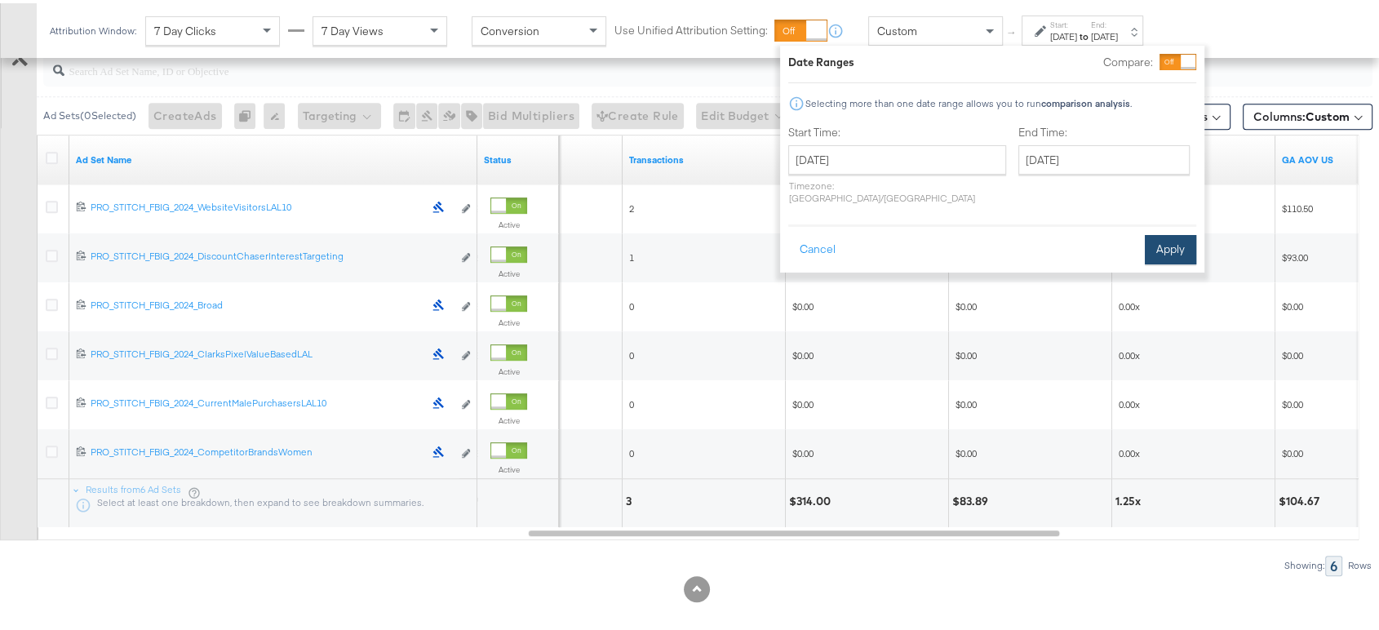
click at [1176, 232] on button "Apply" at bounding box center [1170, 246] width 51 height 29
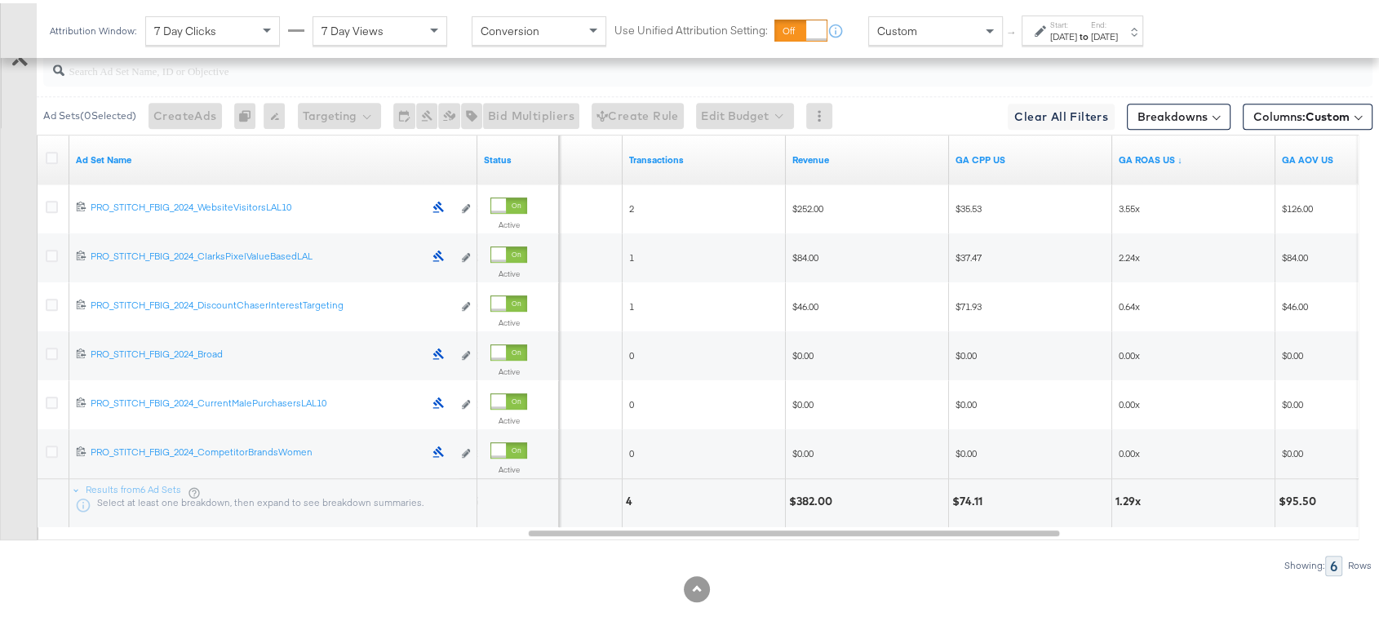
click at [1091, 30] on strong "to" at bounding box center [1084, 33] width 14 height 12
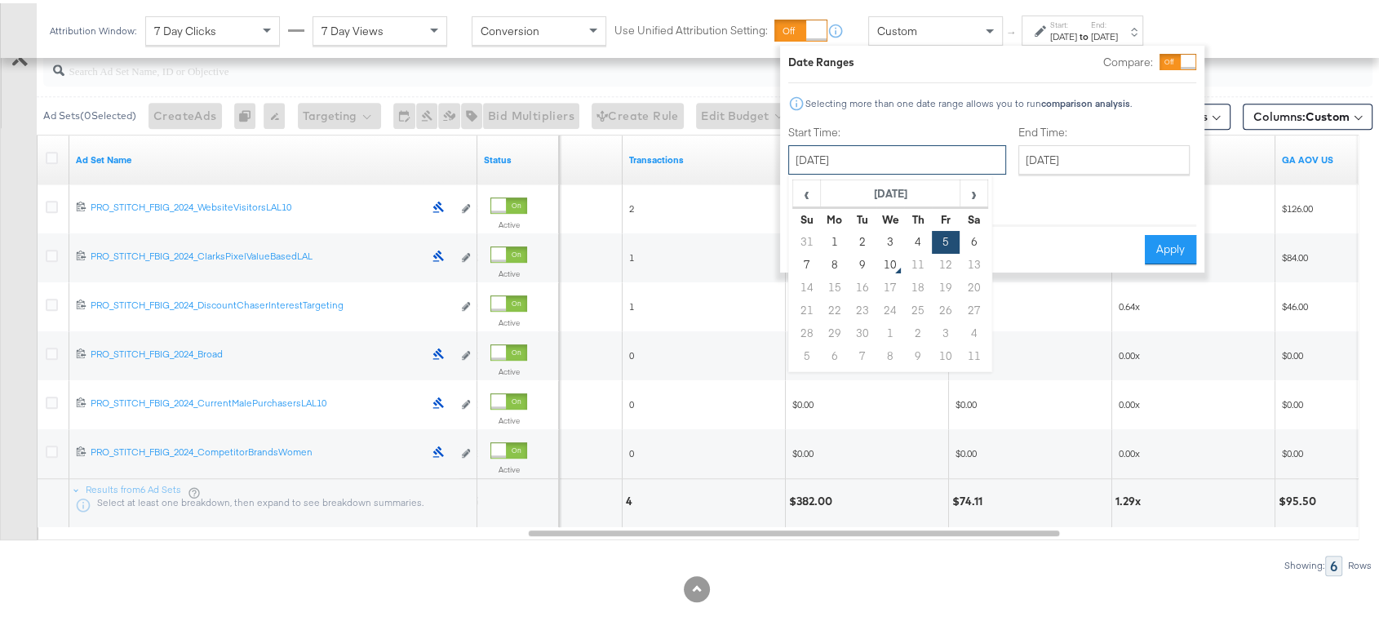
click at [845, 166] on input "[DATE]" at bounding box center [897, 156] width 218 height 29
click at [861, 264] on td "9" at bounding box center [862, 261] width 28 height 23
type input "[DATE]"
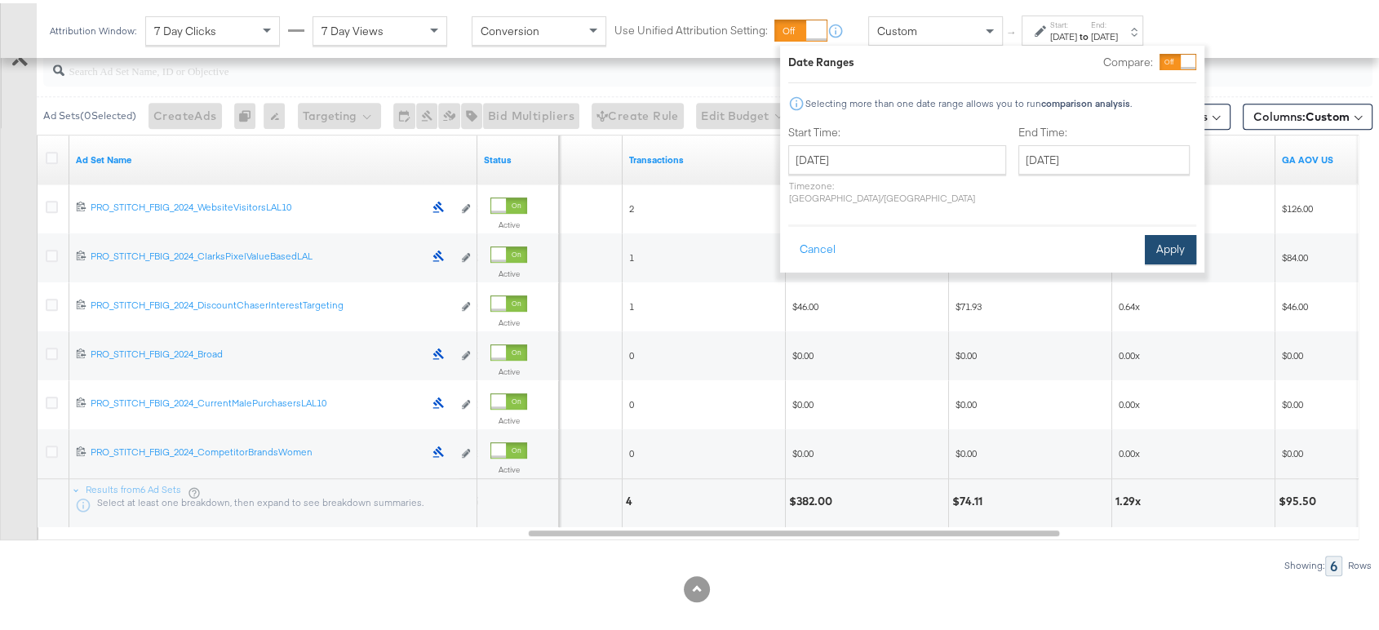
click at [1161, 233] on button "Apply" at bounding box center [1170, 246] width 51 height 29
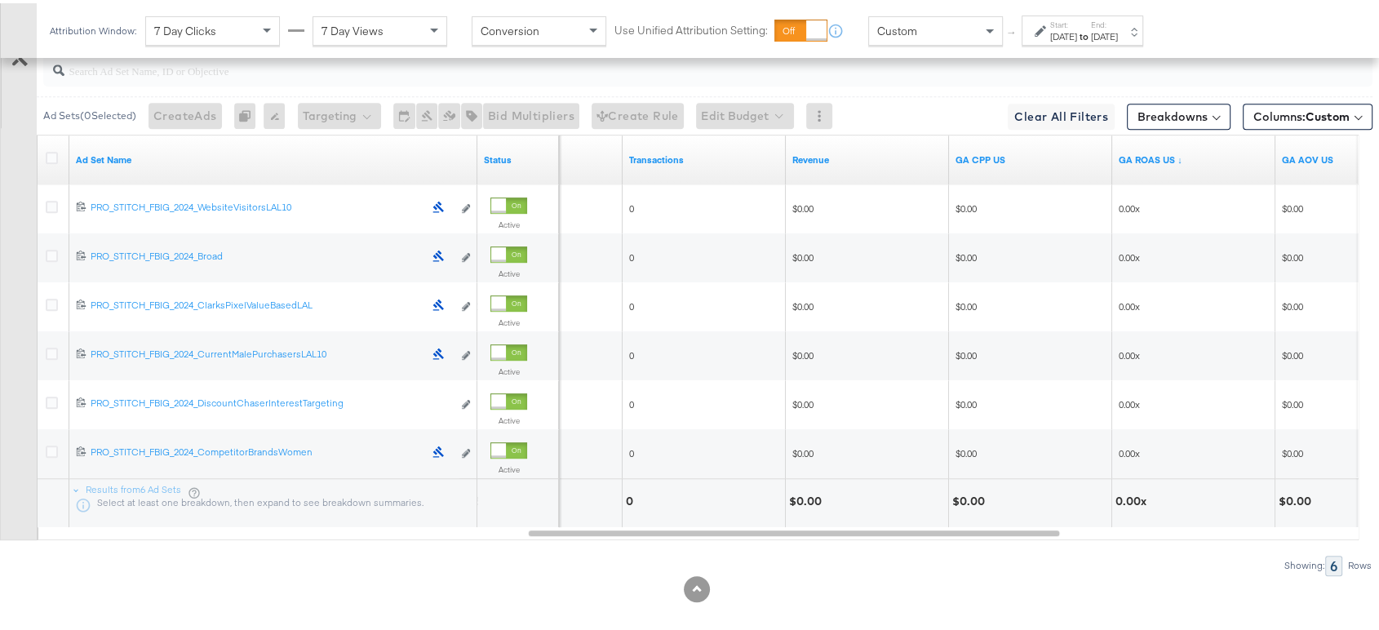
click at [1118, 23] on label "End:" at bounding box center [1104, 21] width 27 height 11
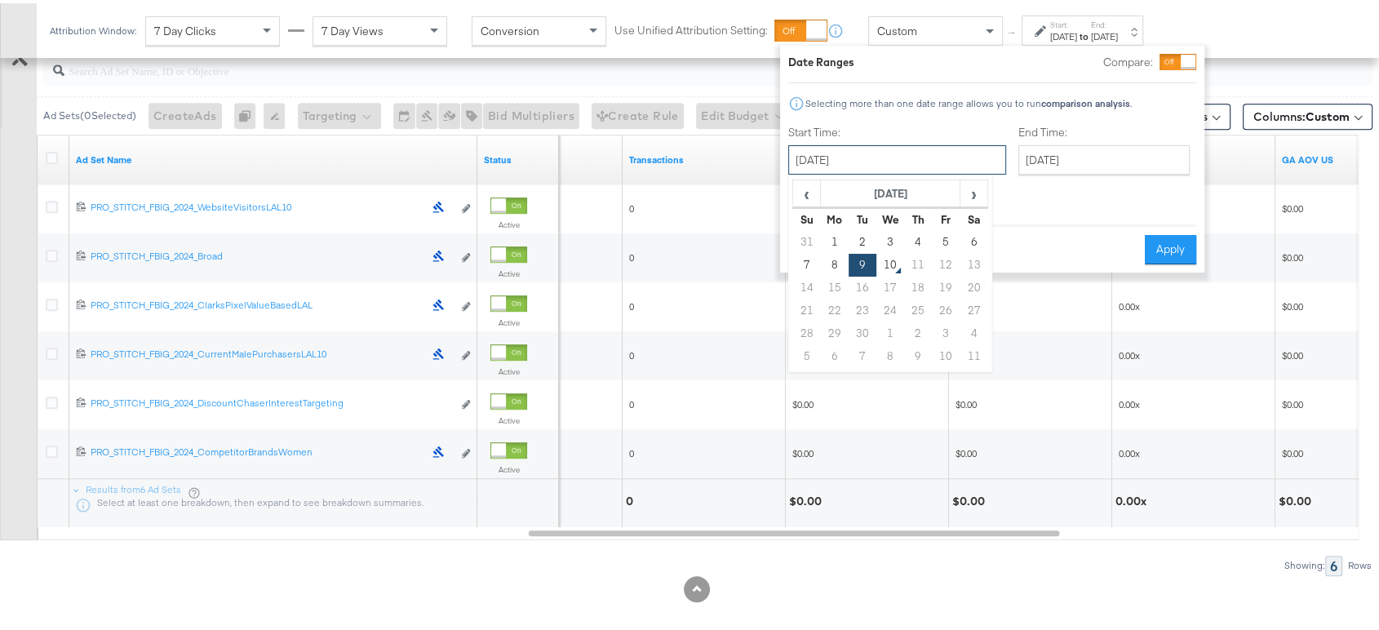
click at [941, 144] on input "[DATE]" at bounding box center [897, 156] width 218 height 29
click at [827, 264] on td "8" at bounding box center [835, 261] width 28 height 23
type input "[DATE]"
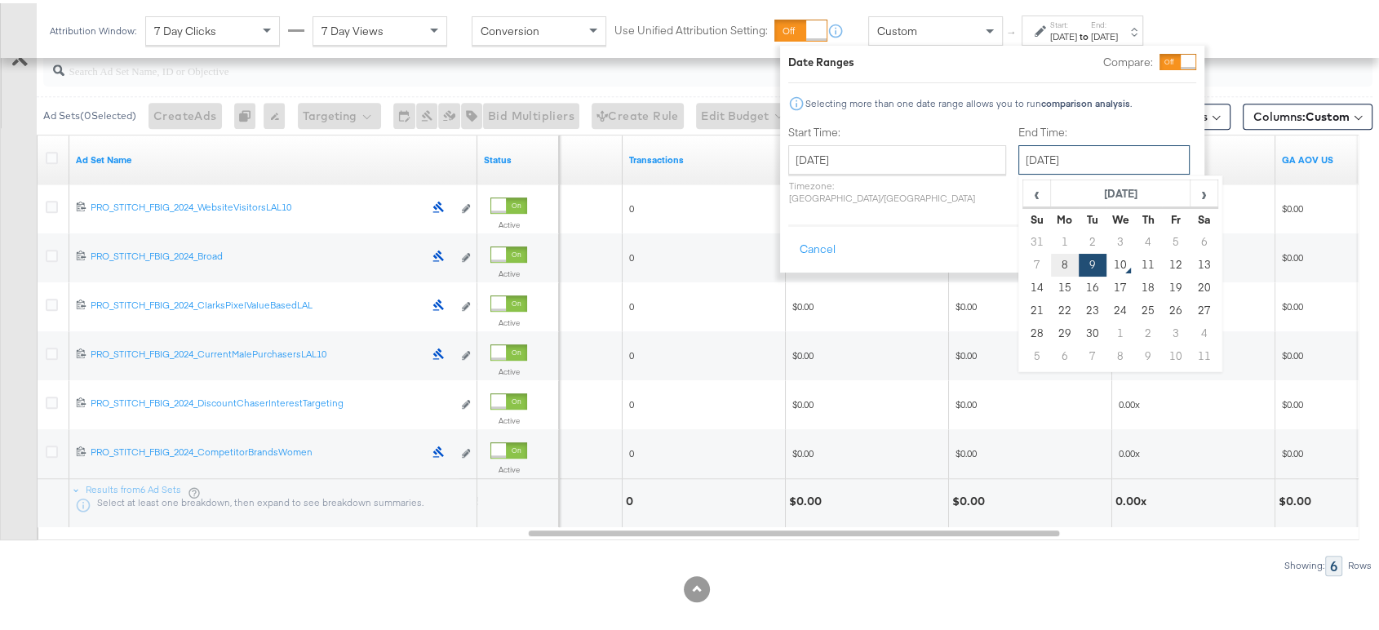
drag, startPoint x: 1018, startPoint y: 162, endPoint x: 1015, endPoint y: 266, distance: 104.5
click at [1018, 171] on div "[DATE] ‹ [DATE] › Su Mo Tu We Th Fr Sa 31 1 2 3 4 5 6 7 8 9 10 11 12 13 14 15 1…" at bounding box center [1103, 156] width 171 height 29
click at [1051, 266] on td "8" at bounding box center [1065, 261] width 28 height 23
type input "[DATE]"
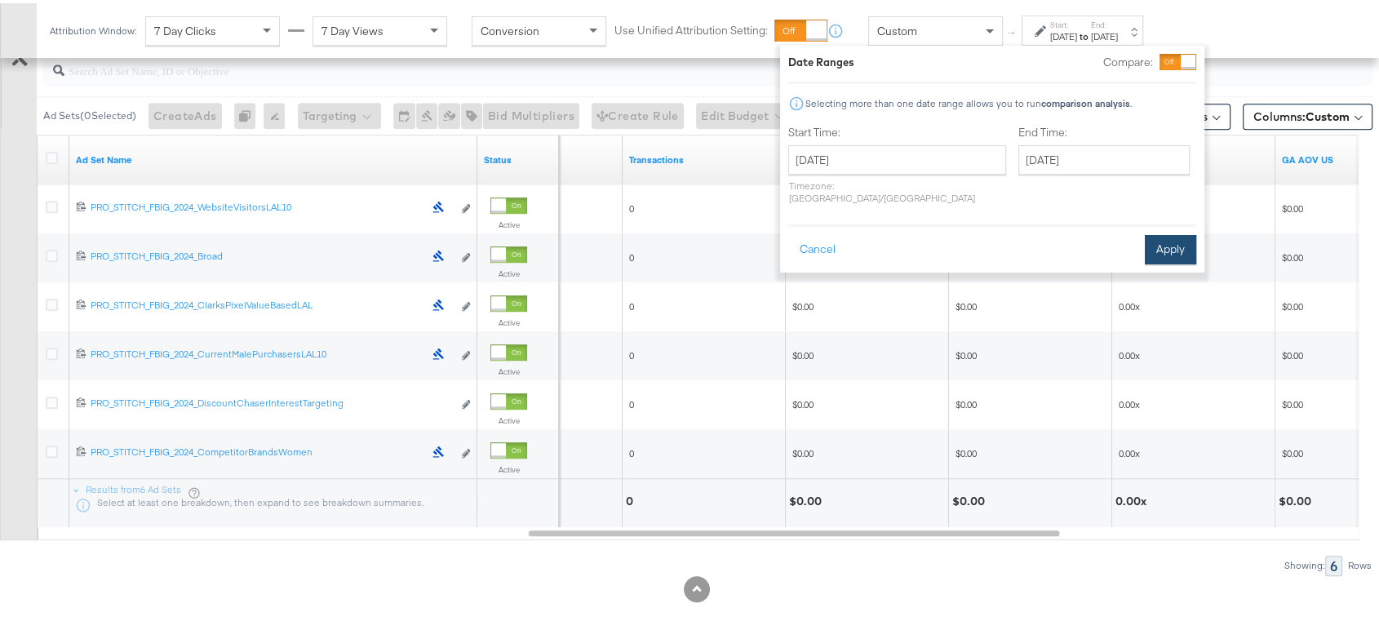
click at [1172, 239] on button "Apply" at bounding box center [1170, 246] width 51 height 29
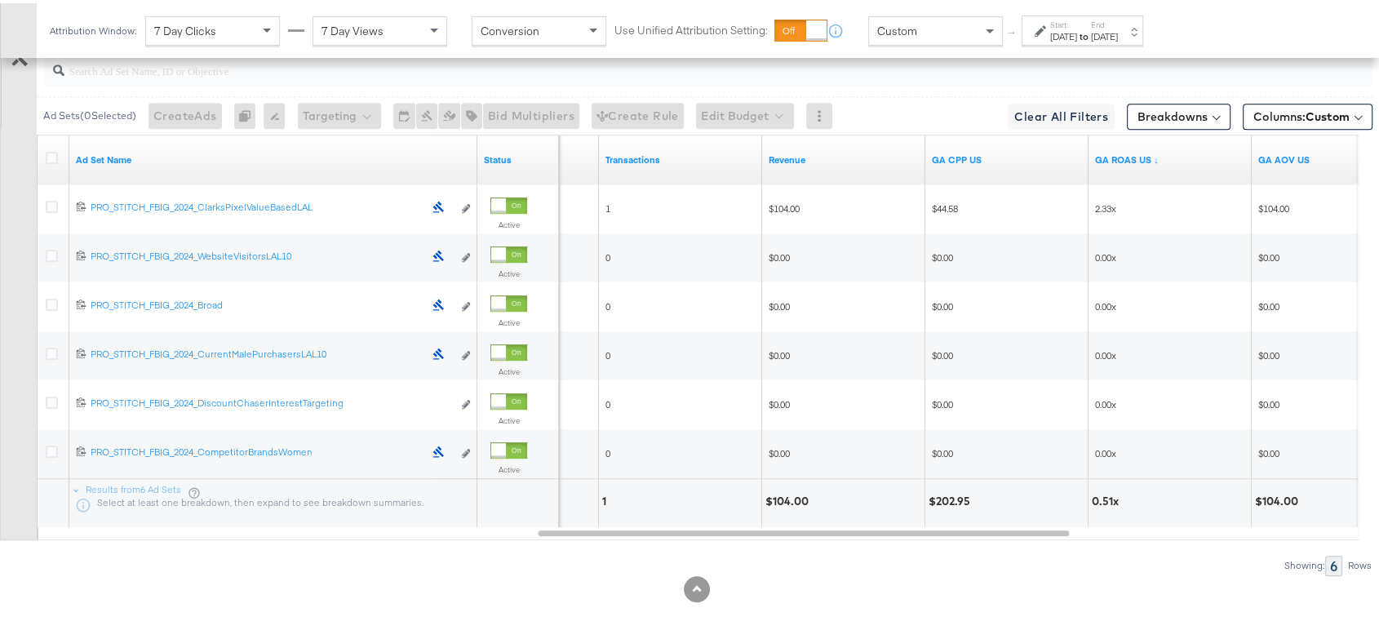
click at [1076, 43] on div "Attribution Window: 7 Day Clicks 7 Day Views Conversion Use Unified Attribution…" at bounding box center [600, 27] width 1127 height 55
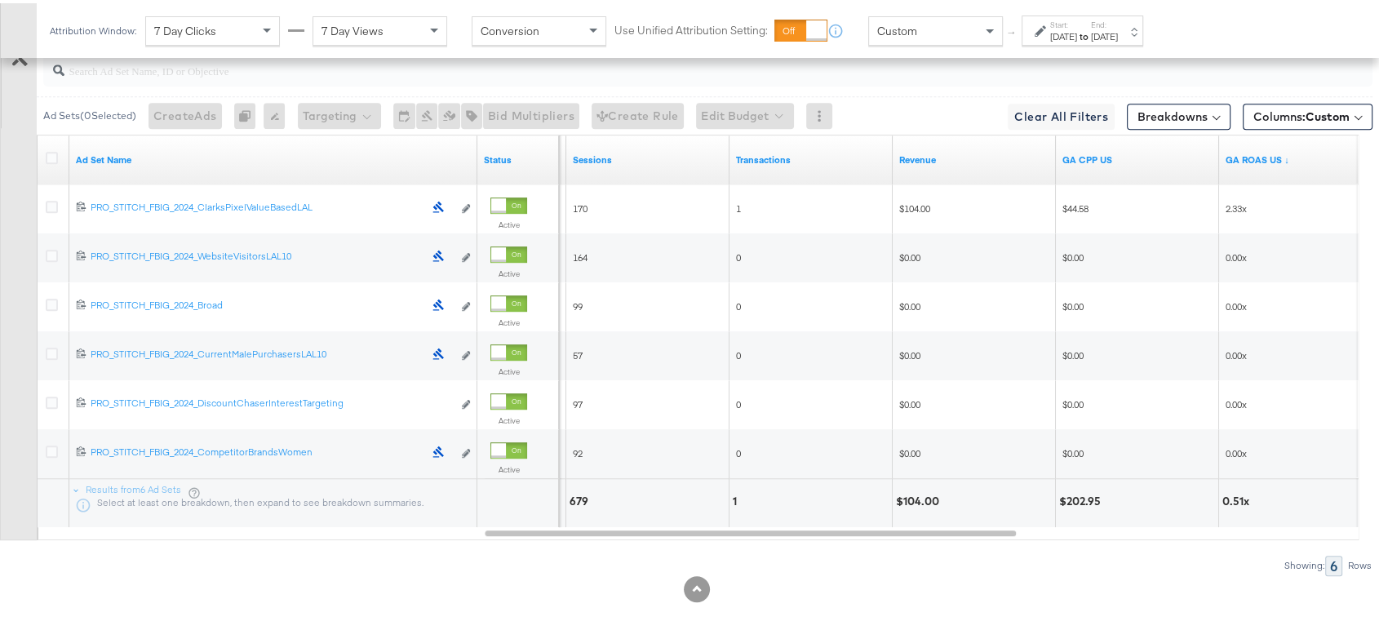
click at [1077, 22] on label "Start:" at bounding box center [1063, 21] width 27 height 11
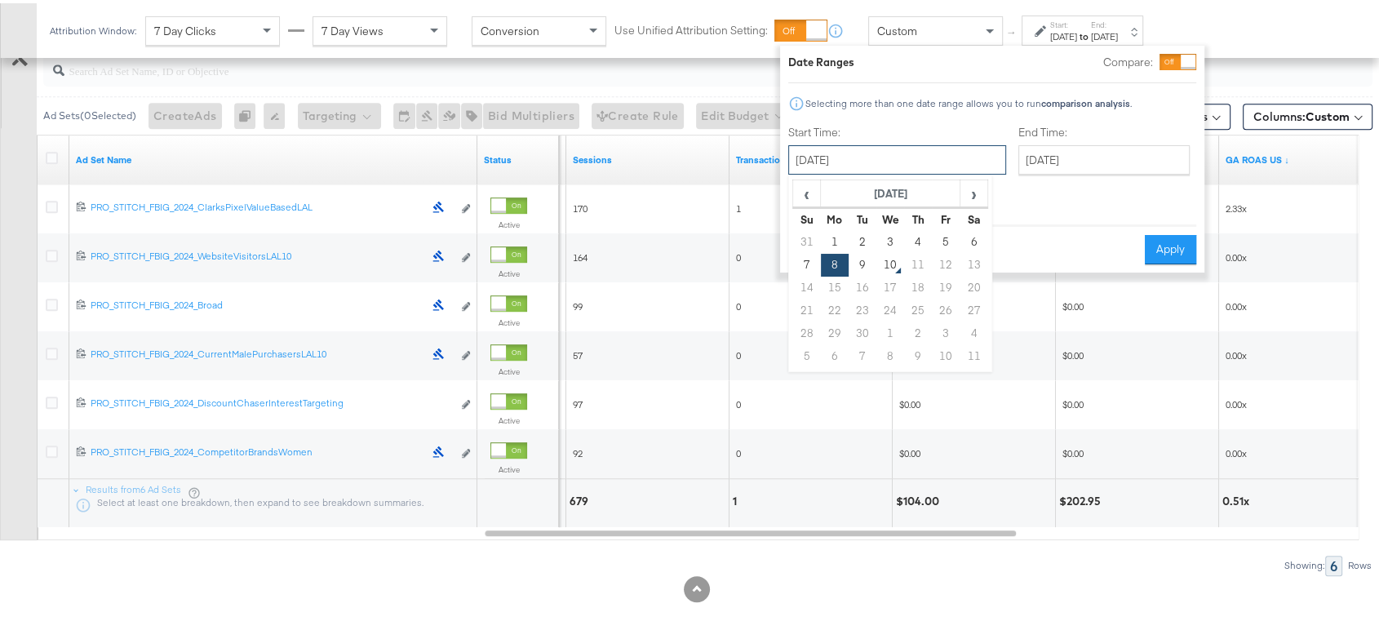
click at [861, 146] on input "[DATE]" at bounding box center [897, 156] width 218 height 29
click at [800, 259] on td "7" at bounding box center [807, 261] width 28 height 23
type input "[DATE]"
click at [1179, 232] on button "Apply" at bounding box center [1170, 246] width 51 height 29
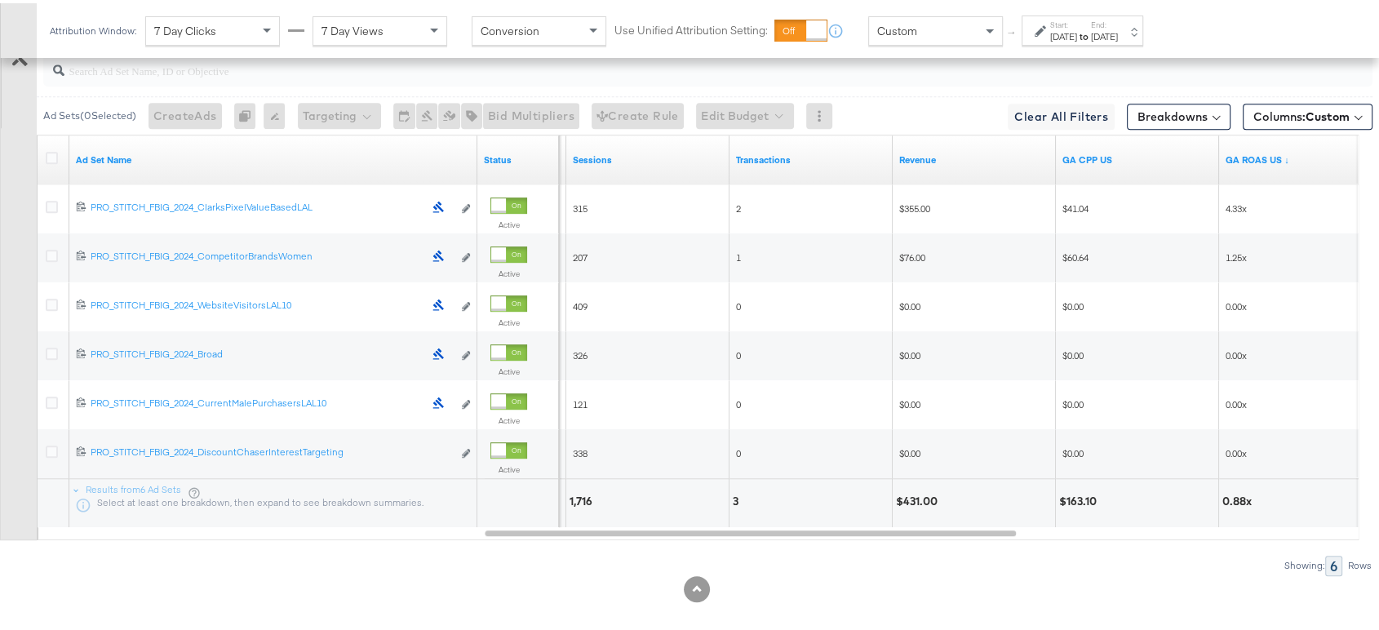
scroll to position [971, 0]
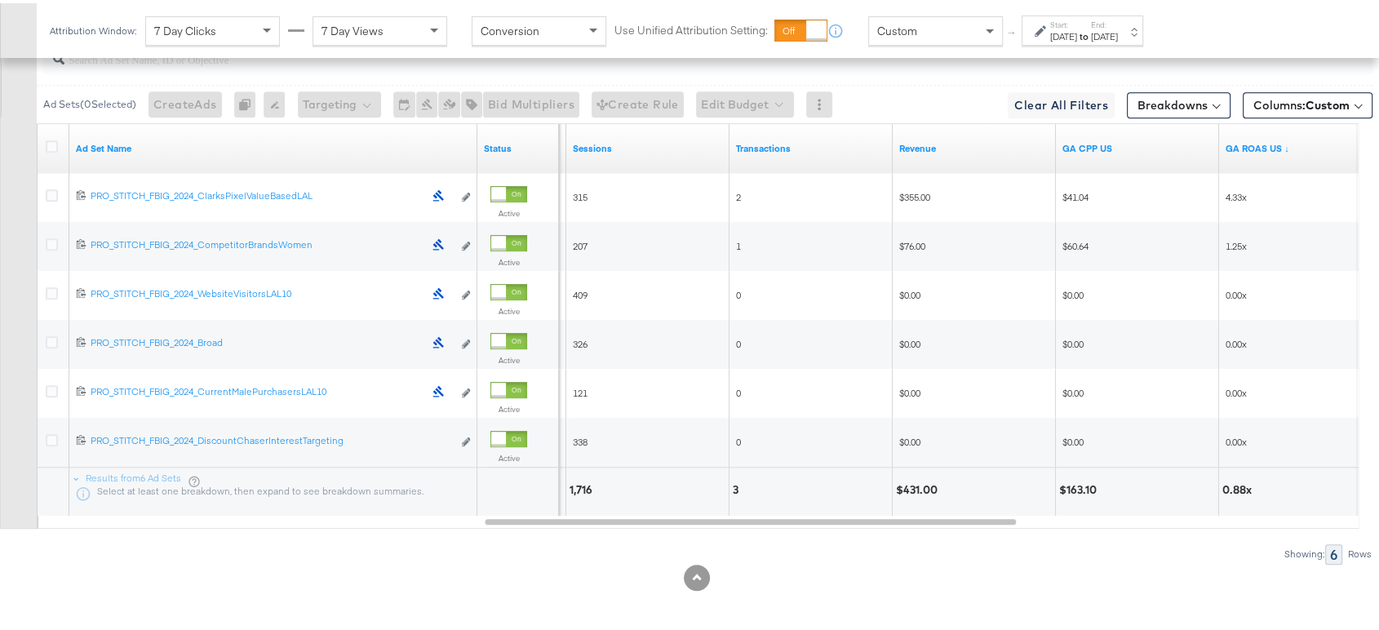
click at [1077, 31] on div "[DATE]" at bounding box center [1063, 33] width 27 height 13
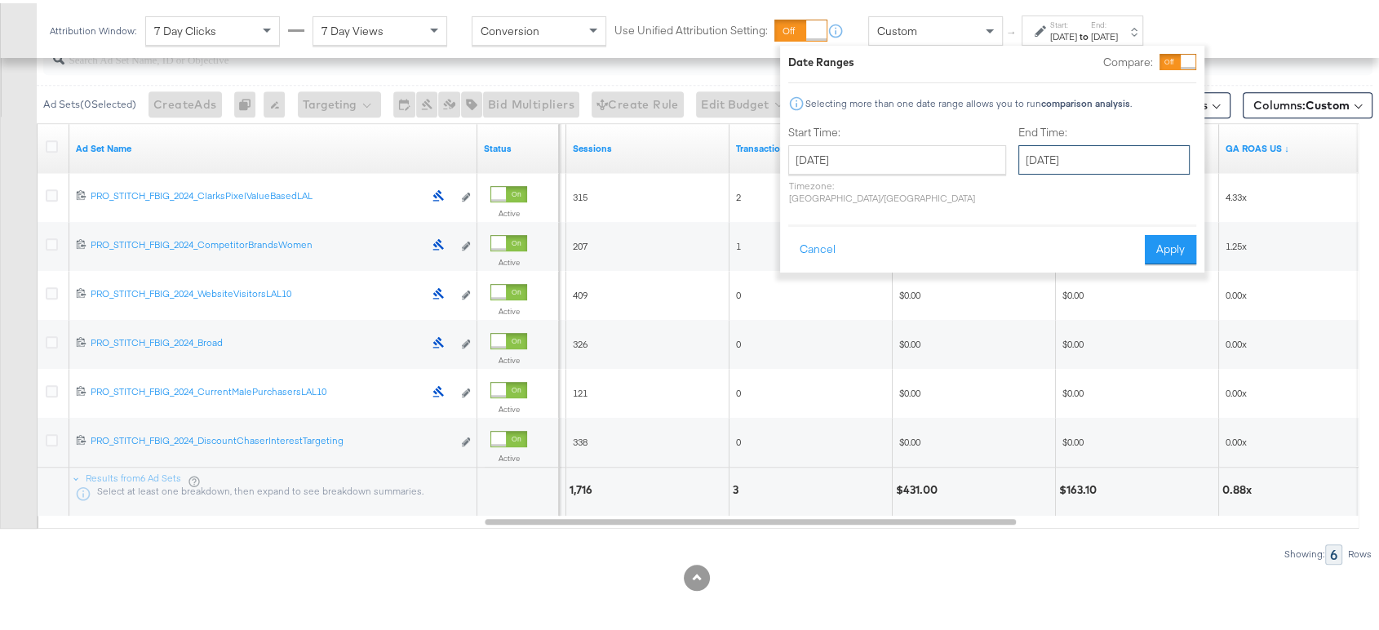
click at [1033, 150] on input "[DATE]" at bounding box center [1103, 156] width 171 height 29
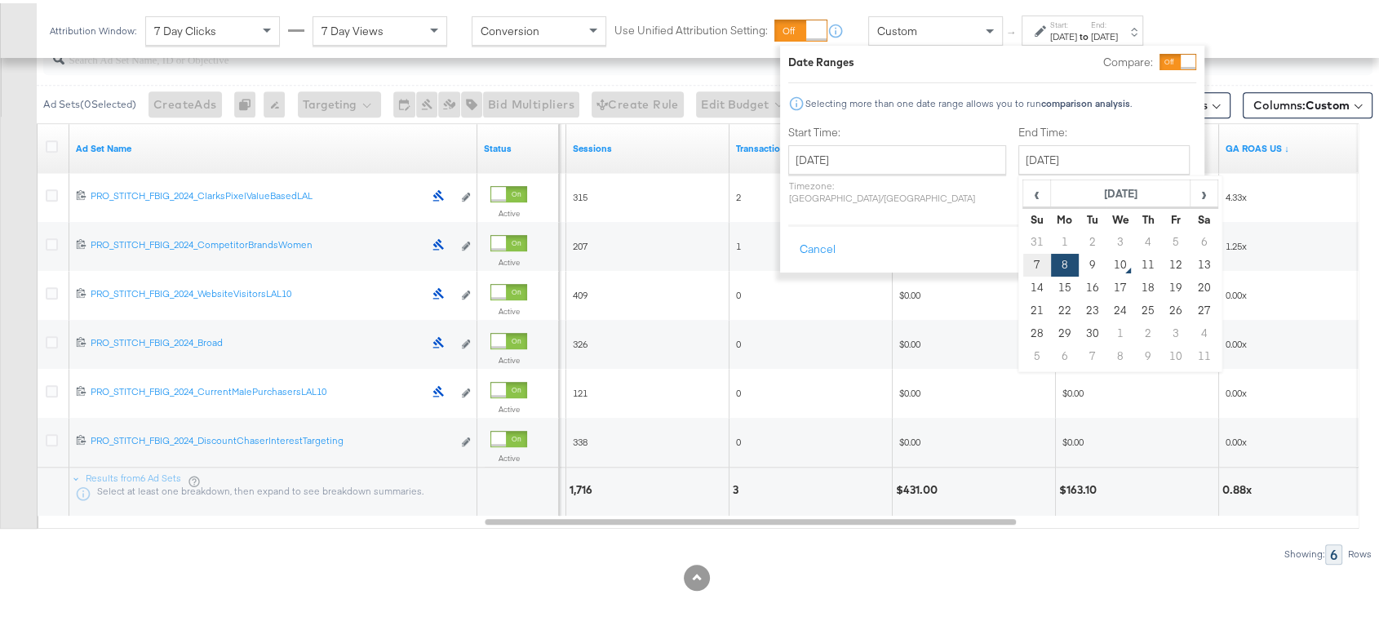
click at [1023, 258] on td "7" at bounding box center [1037, 261] width 28 height 23
type input "[DATE]"
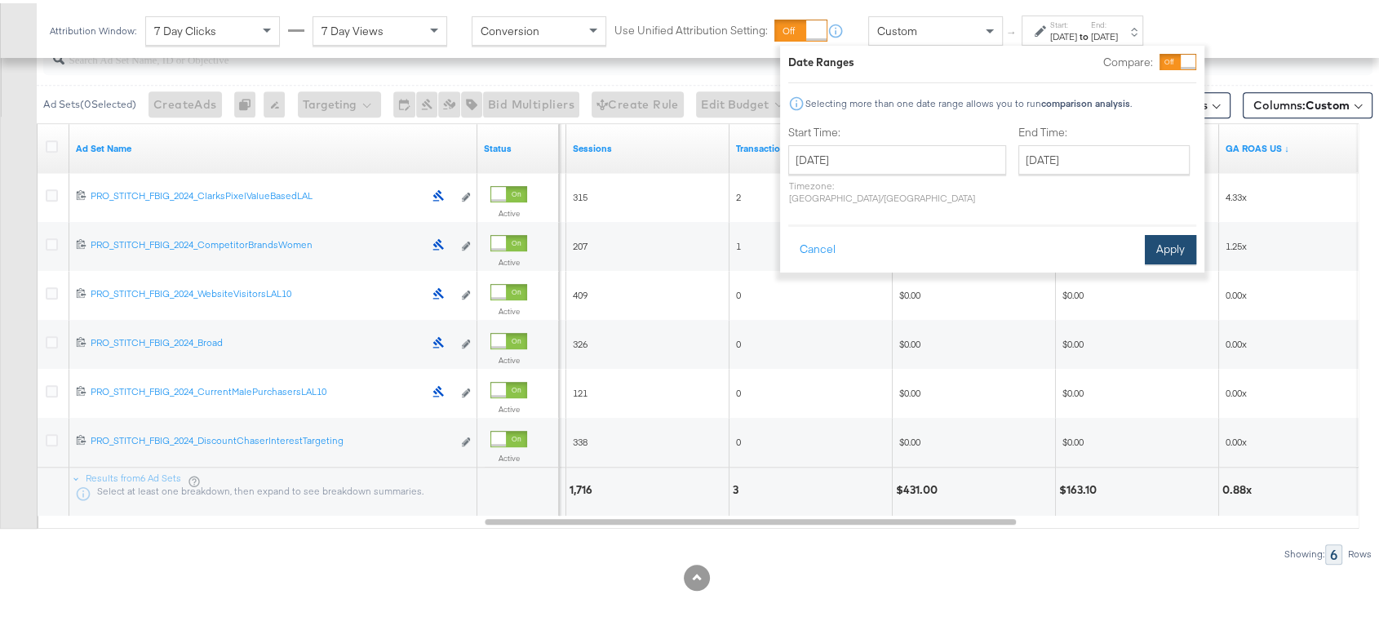
click at [1171, 232] on button "Apply" at bounding box center [1170, 246] width 51 height 29
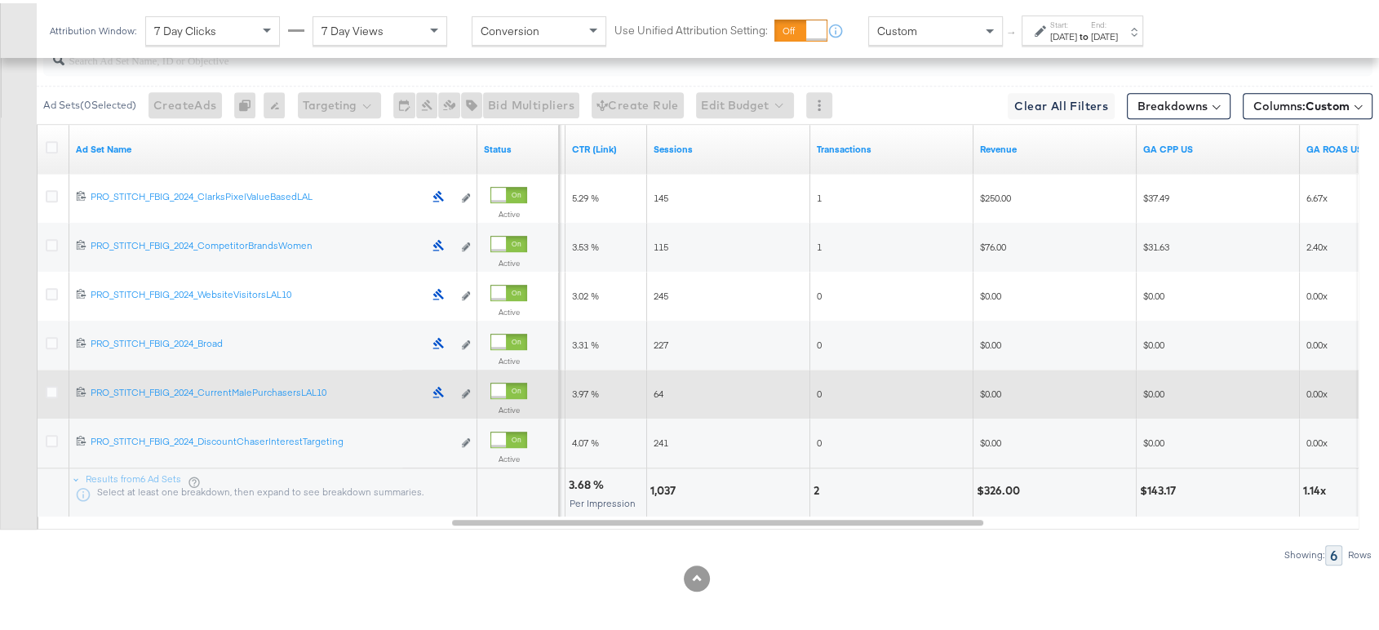
scroll to position [969, 0]
